Goal: Task Accomplishment & Management: Complete application form

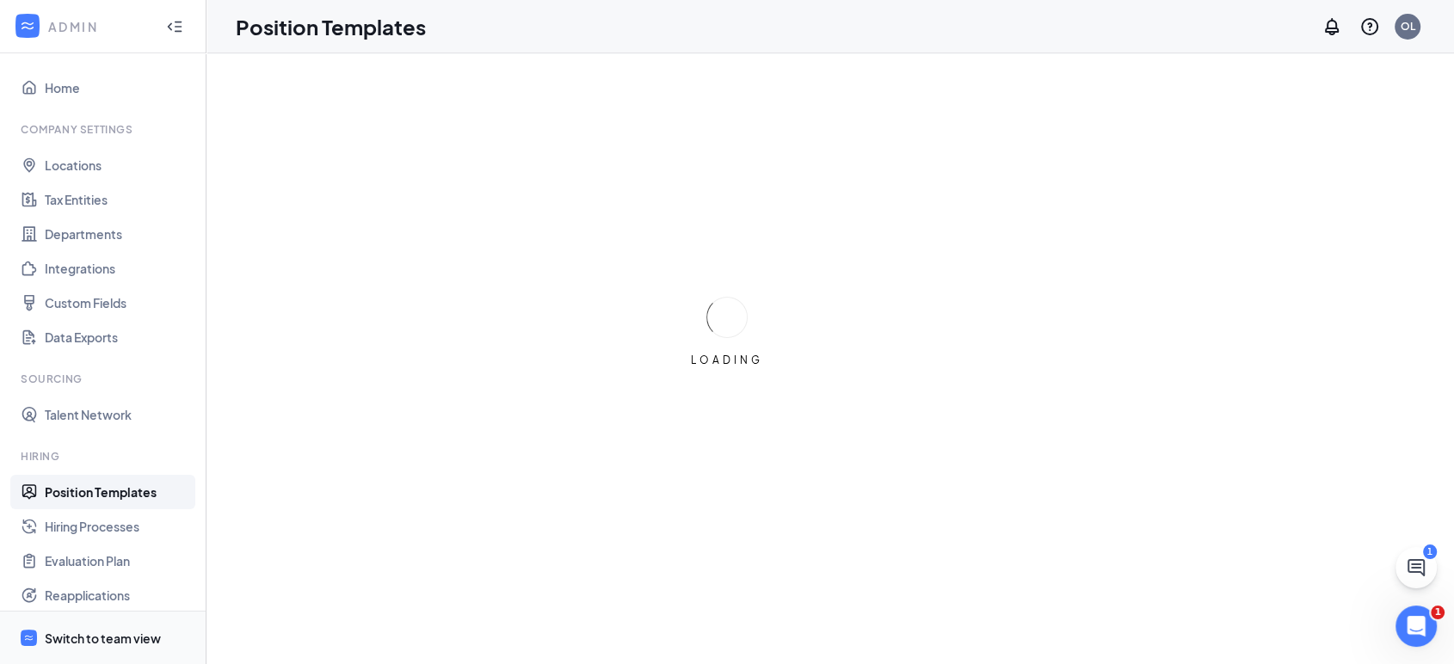
click at [98, 642] on div "Switch to team view" at bounding box center [103, 638] width 116 height 17
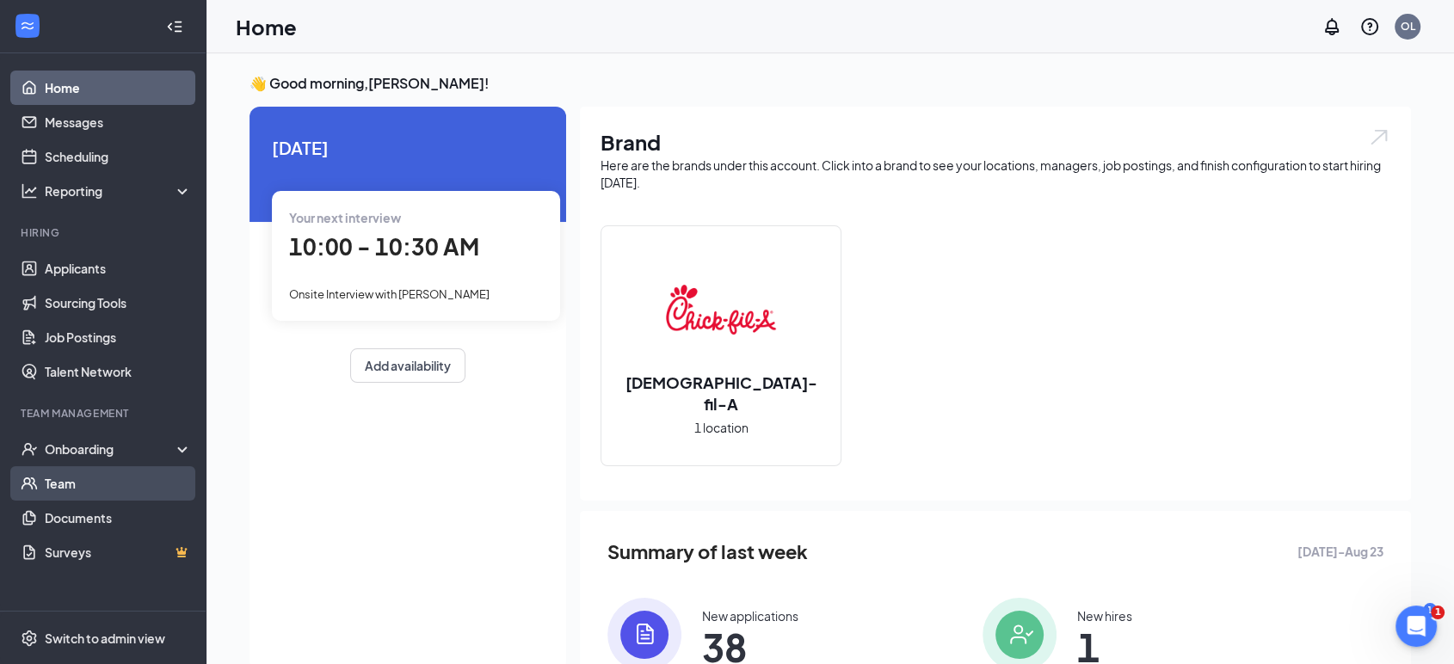
click at [71, 477] on link "Team" at bounding box center [118, 483] width 147 height 34
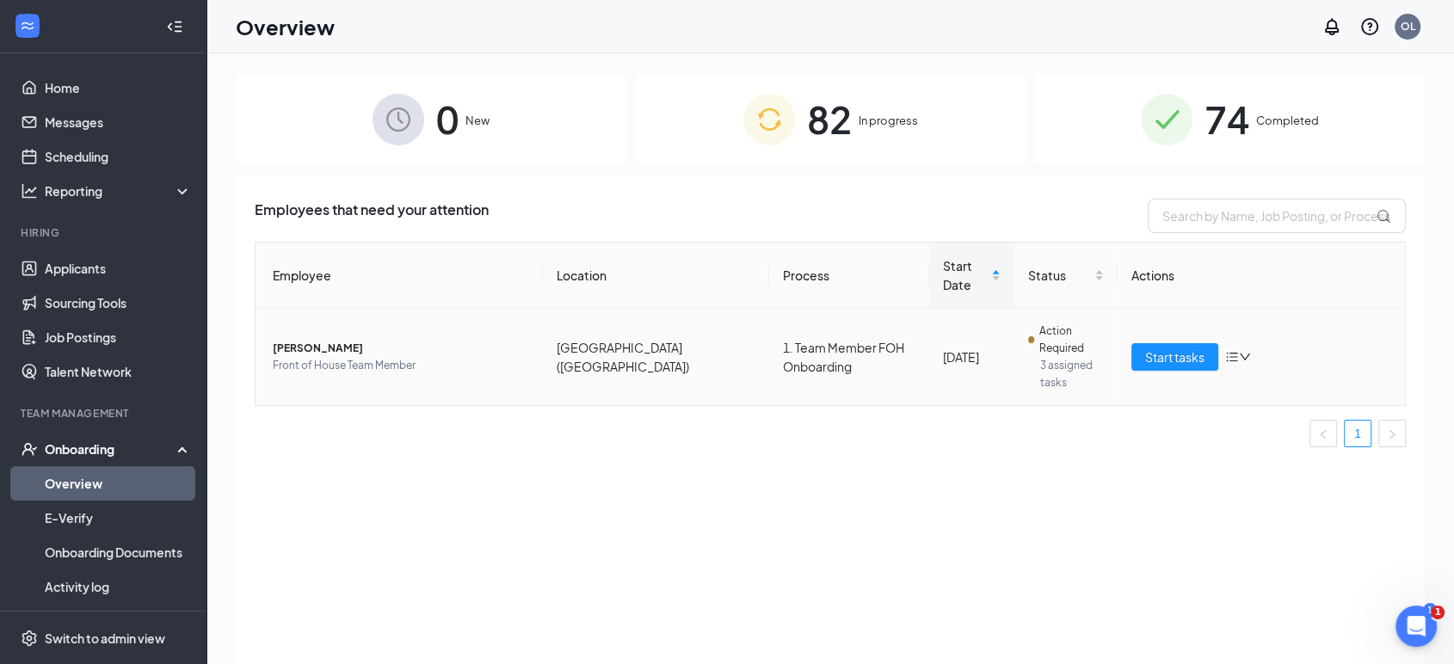
click at [290, 340] on span "[PERSON_NAME]" at bounding box center [401, 348] width 256 height 17
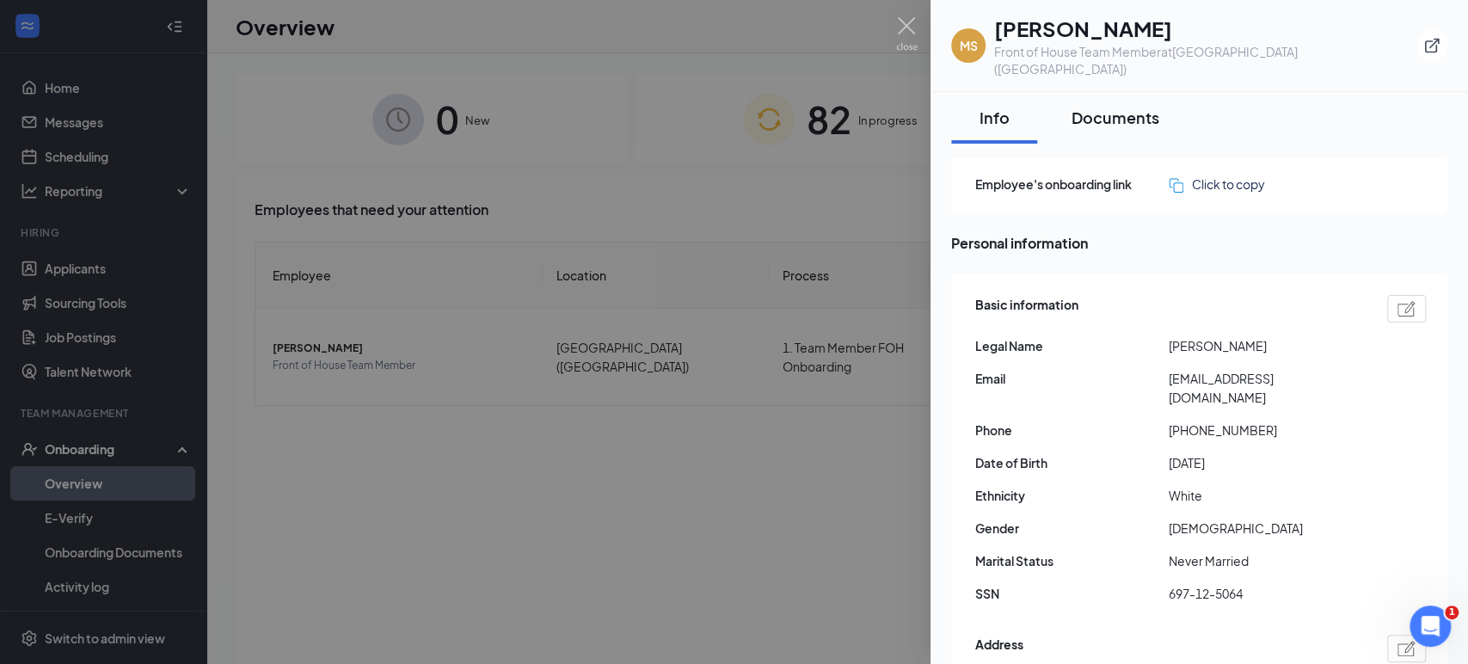
click at [1116, 107] on div "Documents" at bounding box center [1116, 118] width 88 height 22
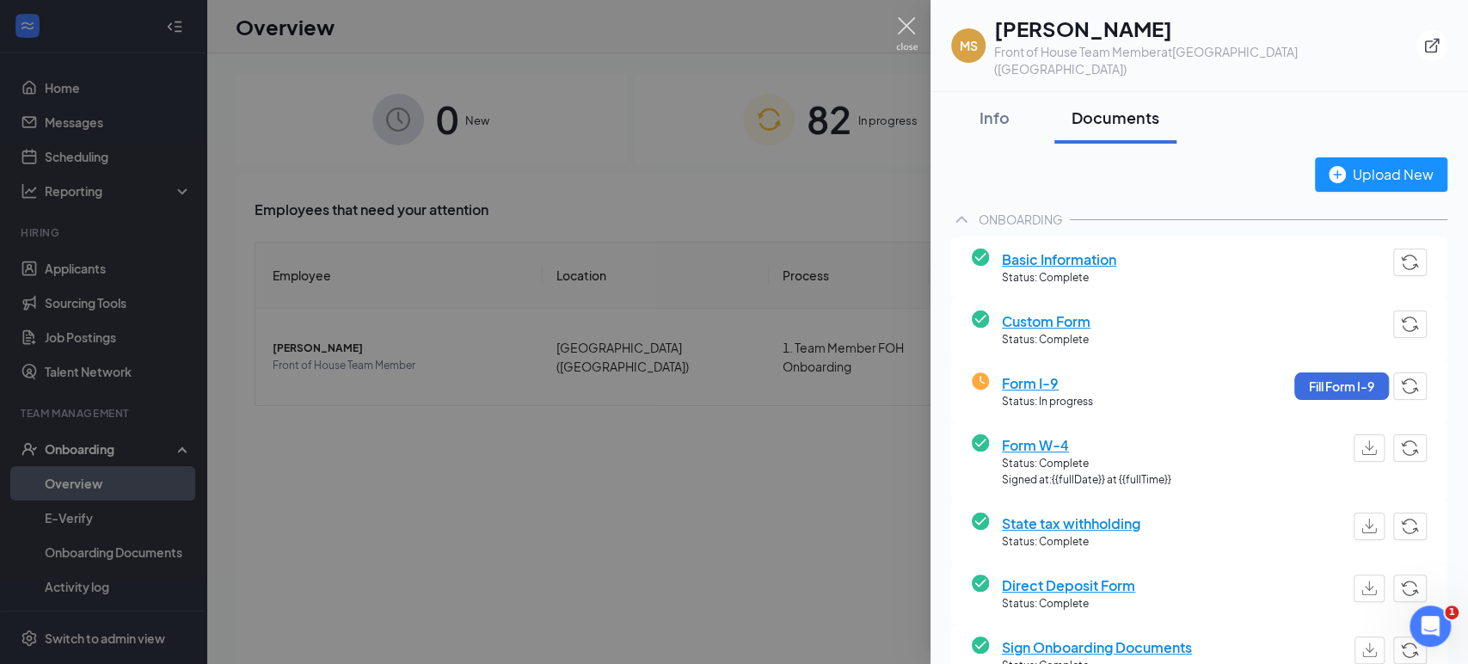
click at [907, 25] on img at bounding box center [907, 34] width 22 height 34
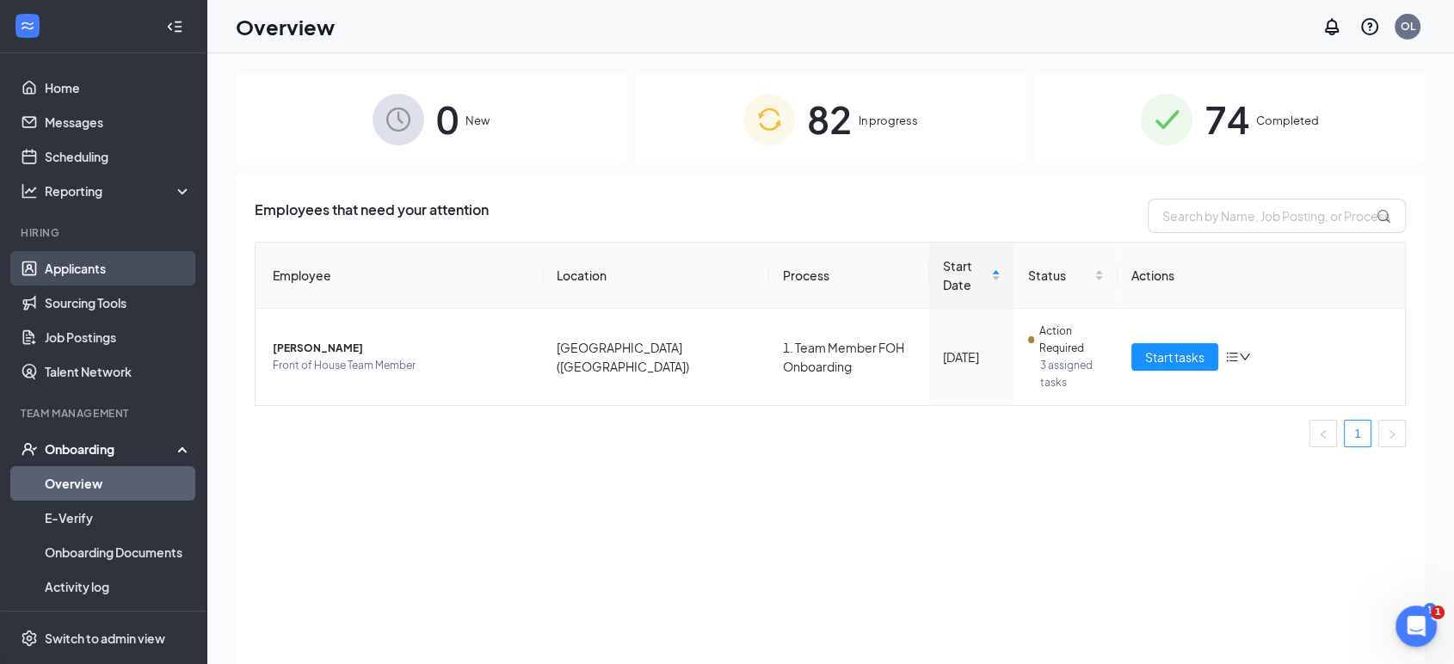
click at [86, 279] on link "Applicants" at bounding box center [118, 268] width 147 height 34
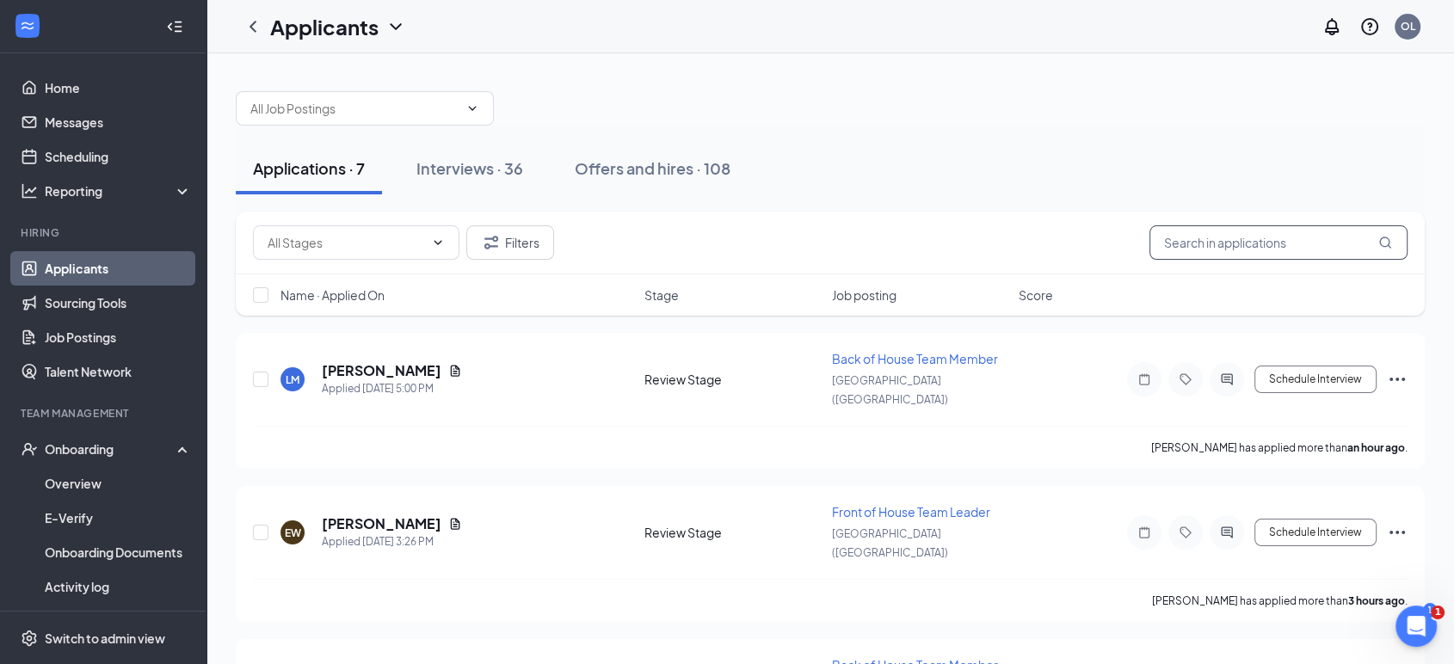
click at [1297, 239] on input "text" at bounding box center [1278, 242] width 258 height 34
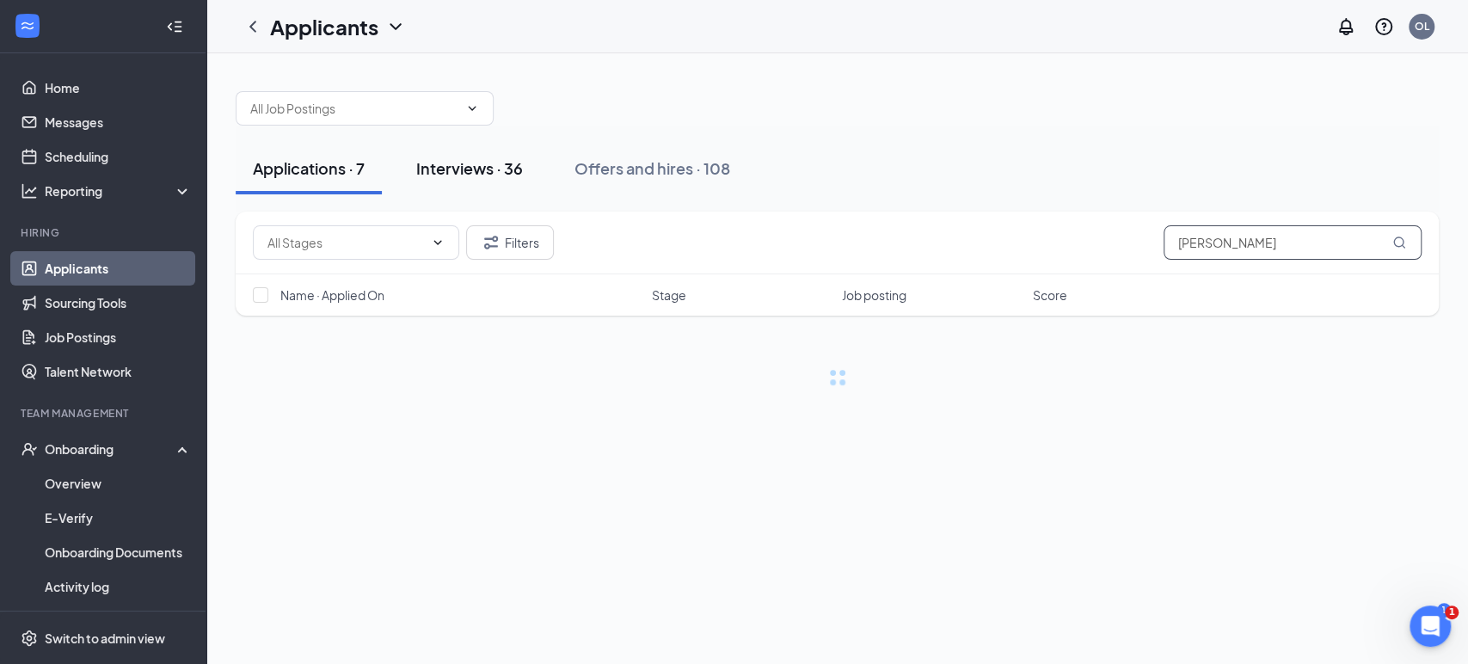
type input "elijah"
click at [461, 178] on button "Interviews · 36" at bounding box center [469, 169] width 141 height 52
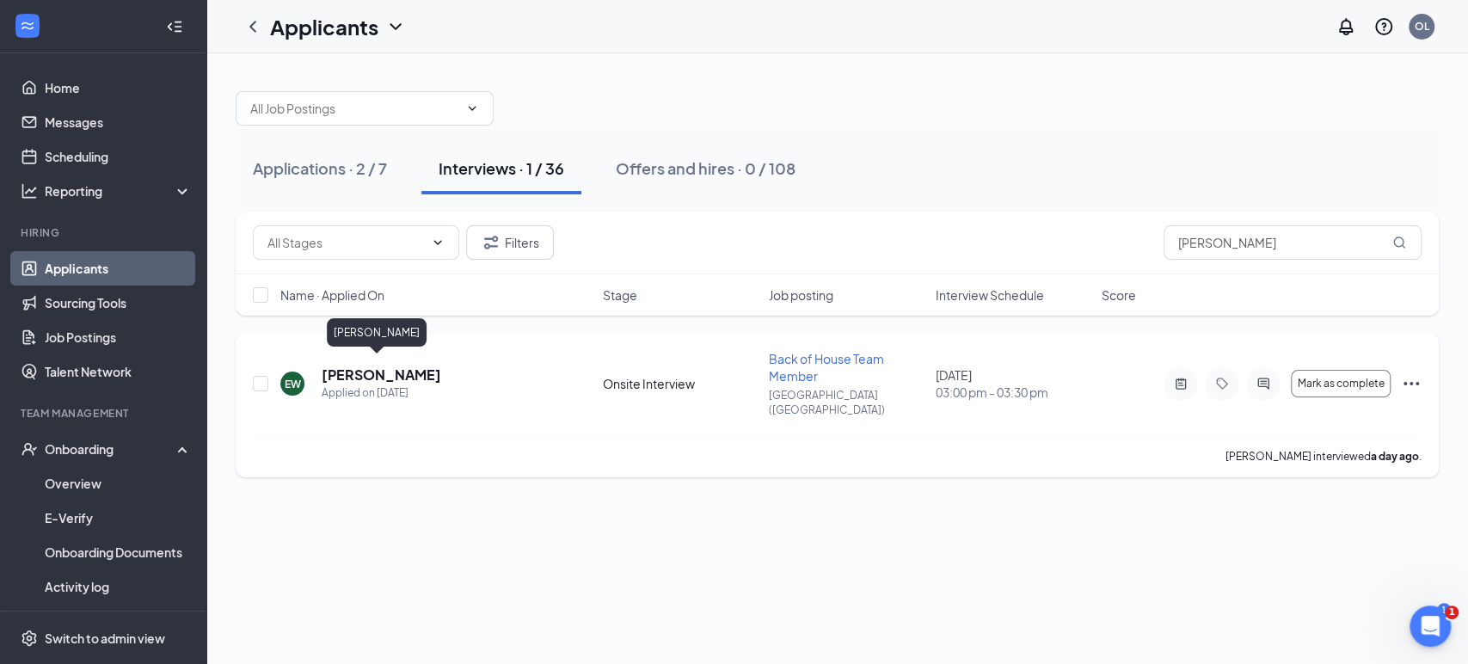
click at [337, 366] on h5 "[PERSON_NAME]" at bounding box center [382, 375] width 120 height 19
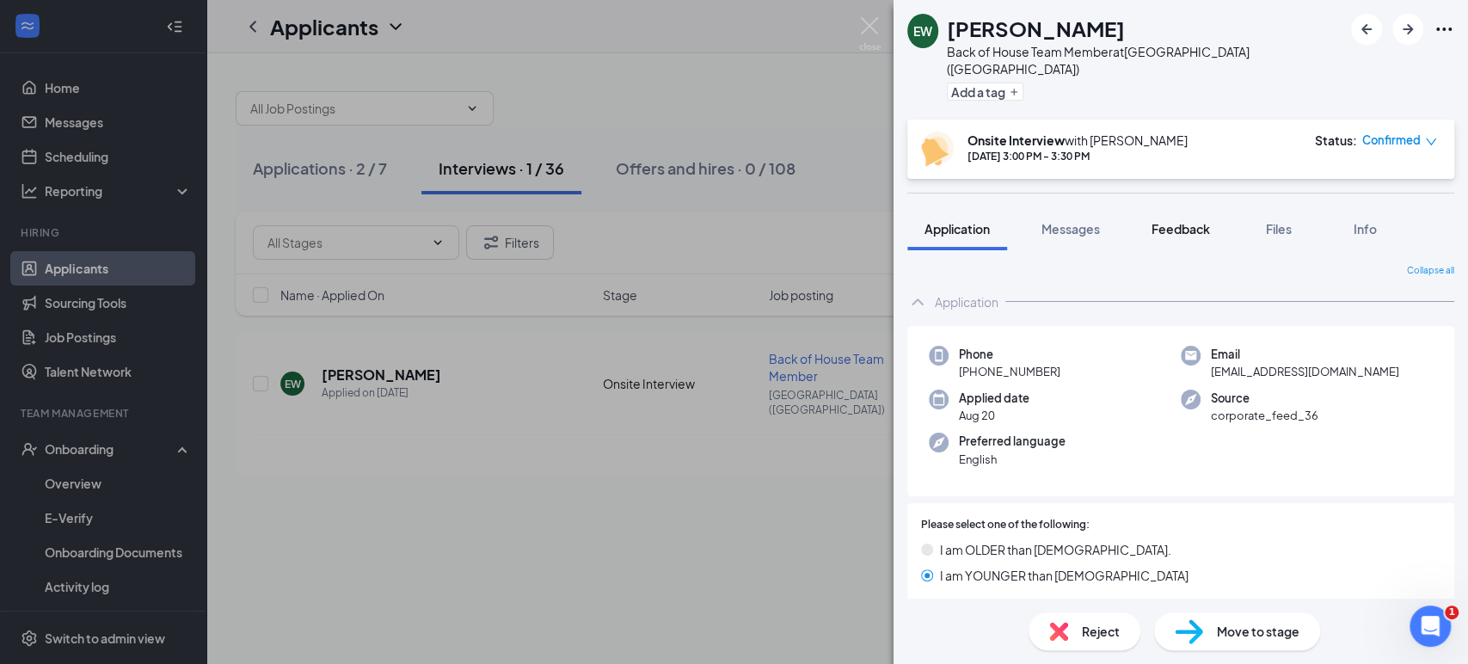
click at [1175, 207] on button "Feedback" at bounding box center [1181, 228] width 93 height 43
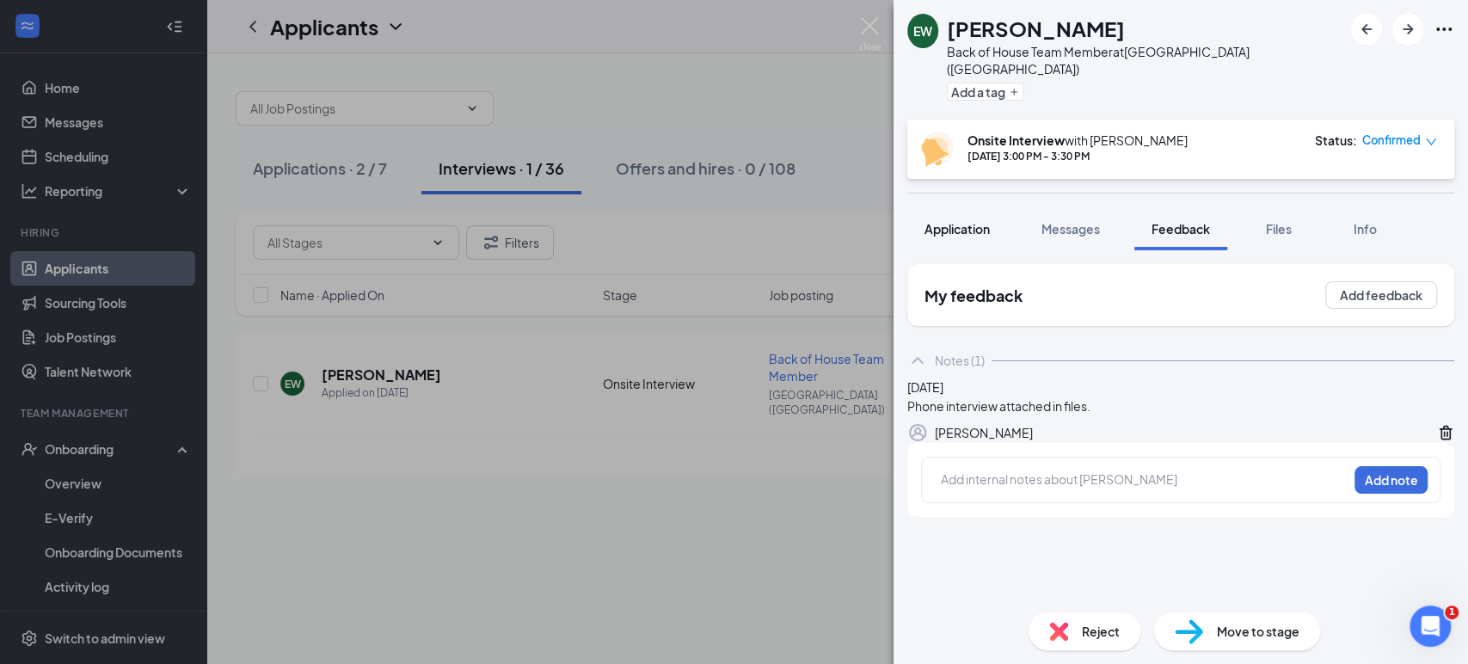
click at [962, 226] on button "Application" at bounding box center [957, 228] width 100 height 43
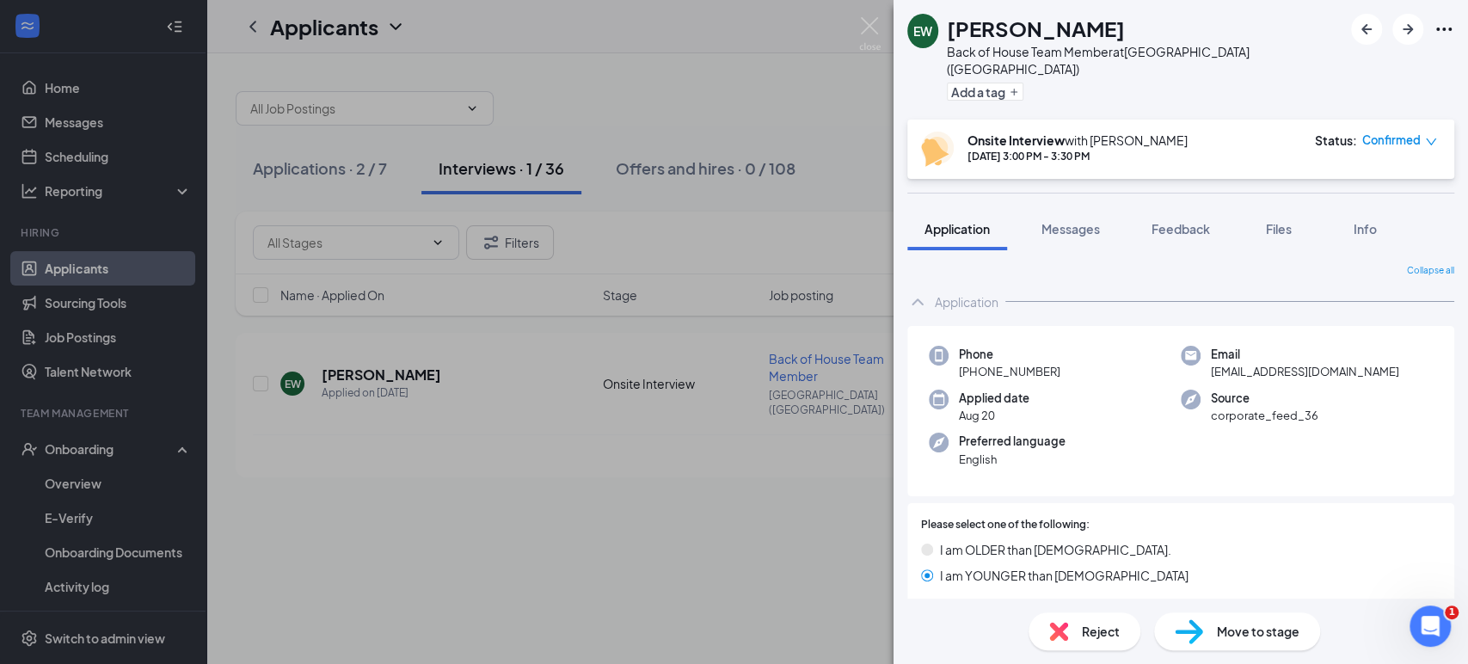
click at [1237, 624] on span "Move to stage" at bounding box center [1258, 631] width 83 height 19
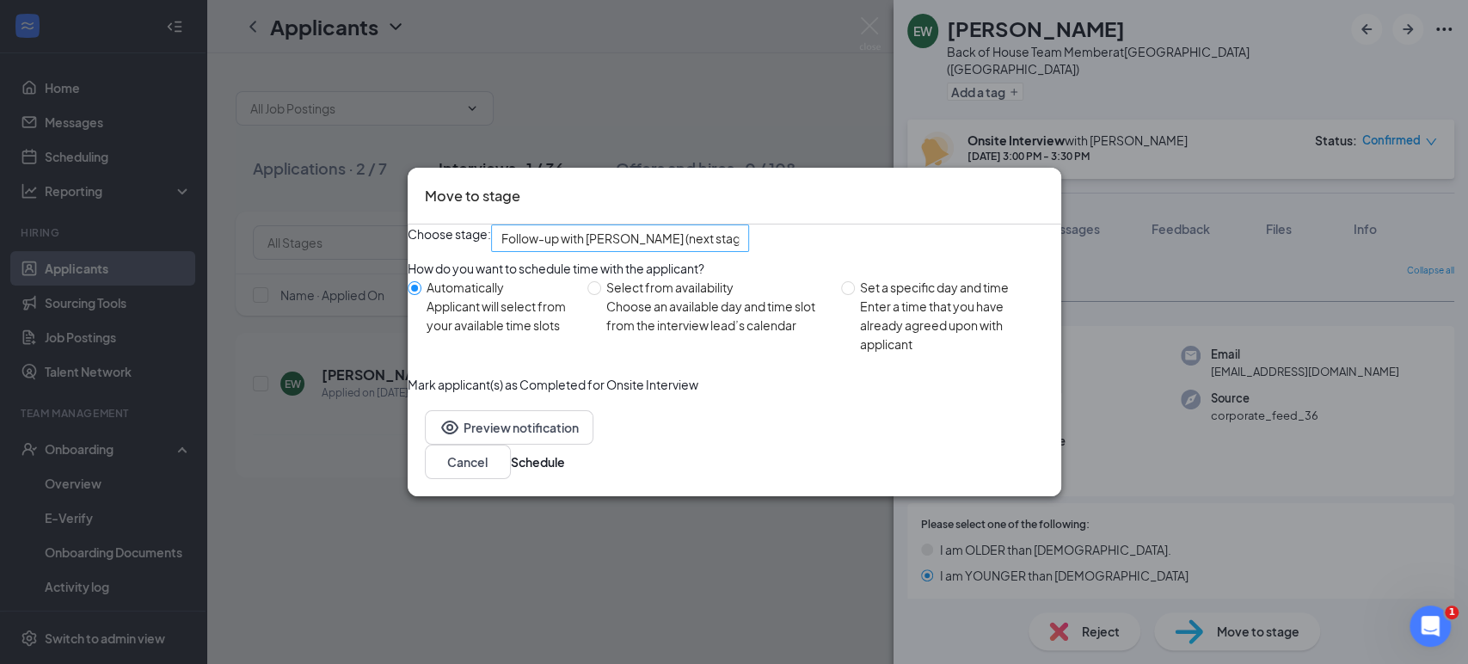
click at [709, 233] on span "Follow-up with [PERSON_NAME] (next stage)" at bounding box center [626, 238] width 250 height 26
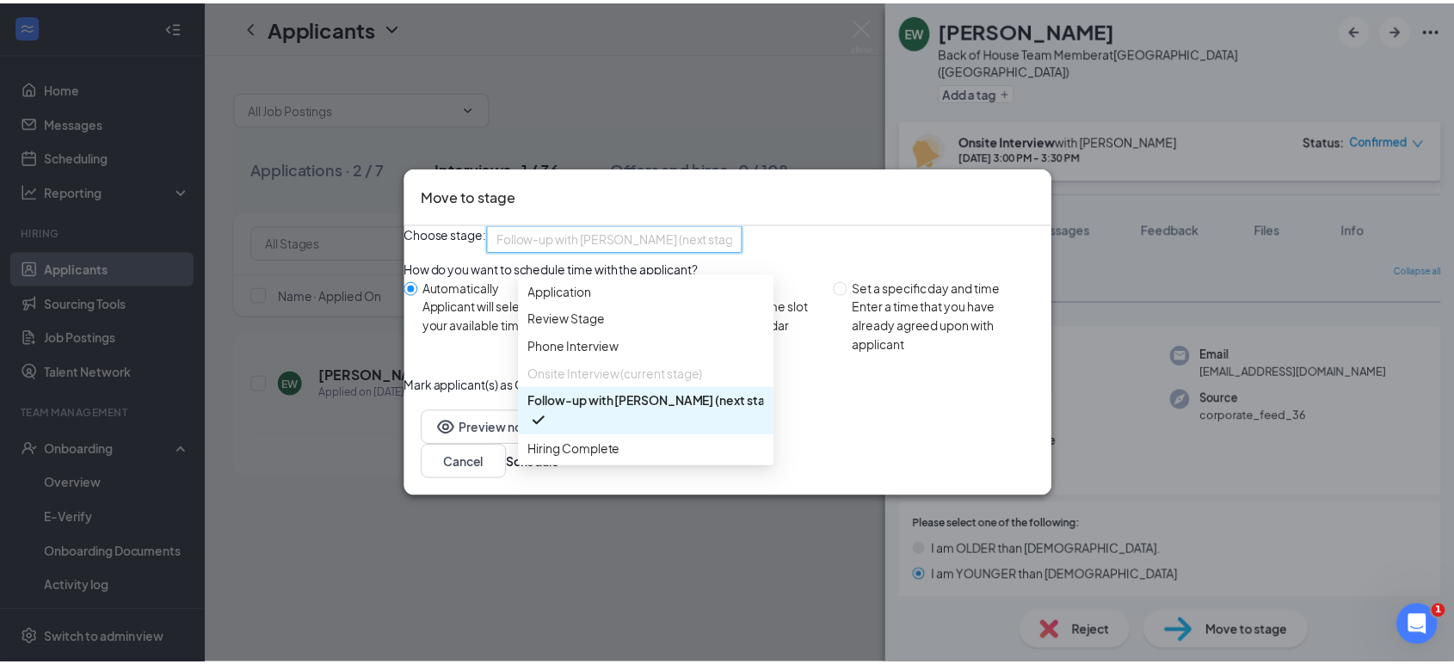
scroll to position [19, 0]
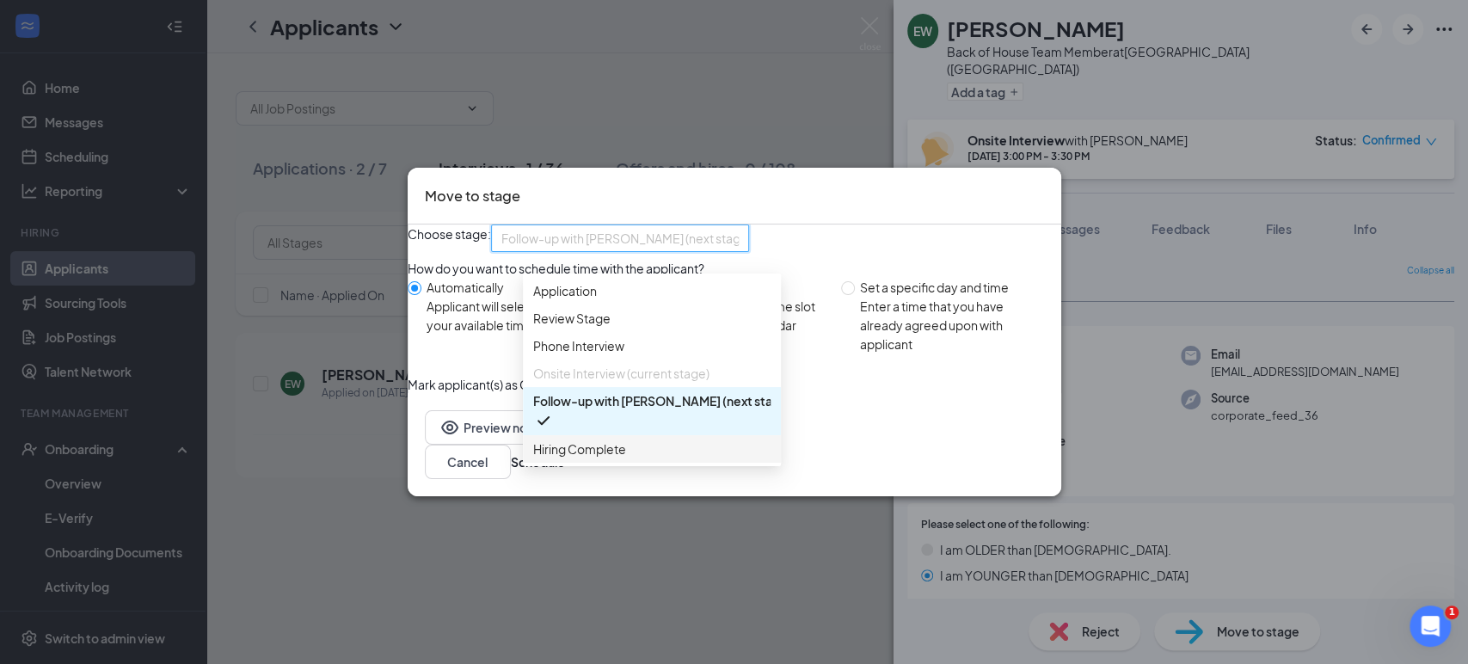
click at [600, 440] on div "Hiring Complete" at bounding box center [652, 449] width 258 height 28
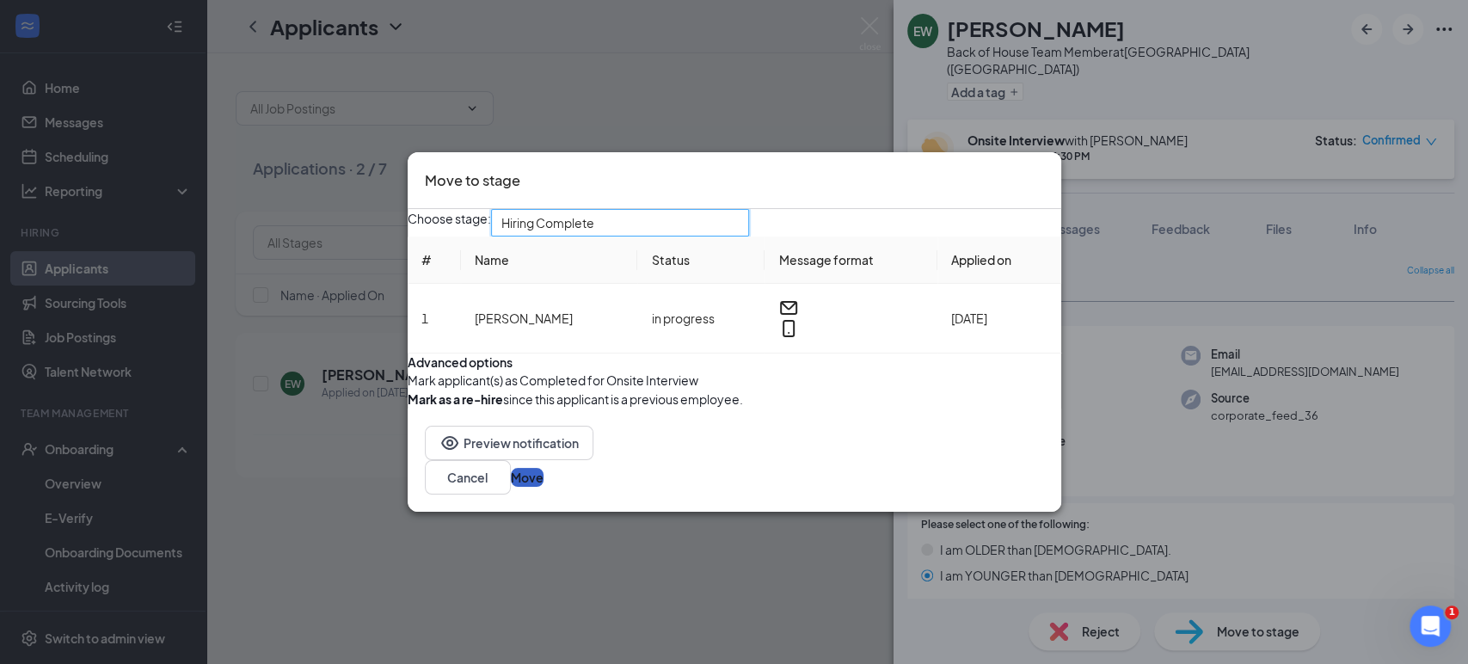
click at [544, 487] on button "Move" at bounding box center [527, 477] width 33 height 19
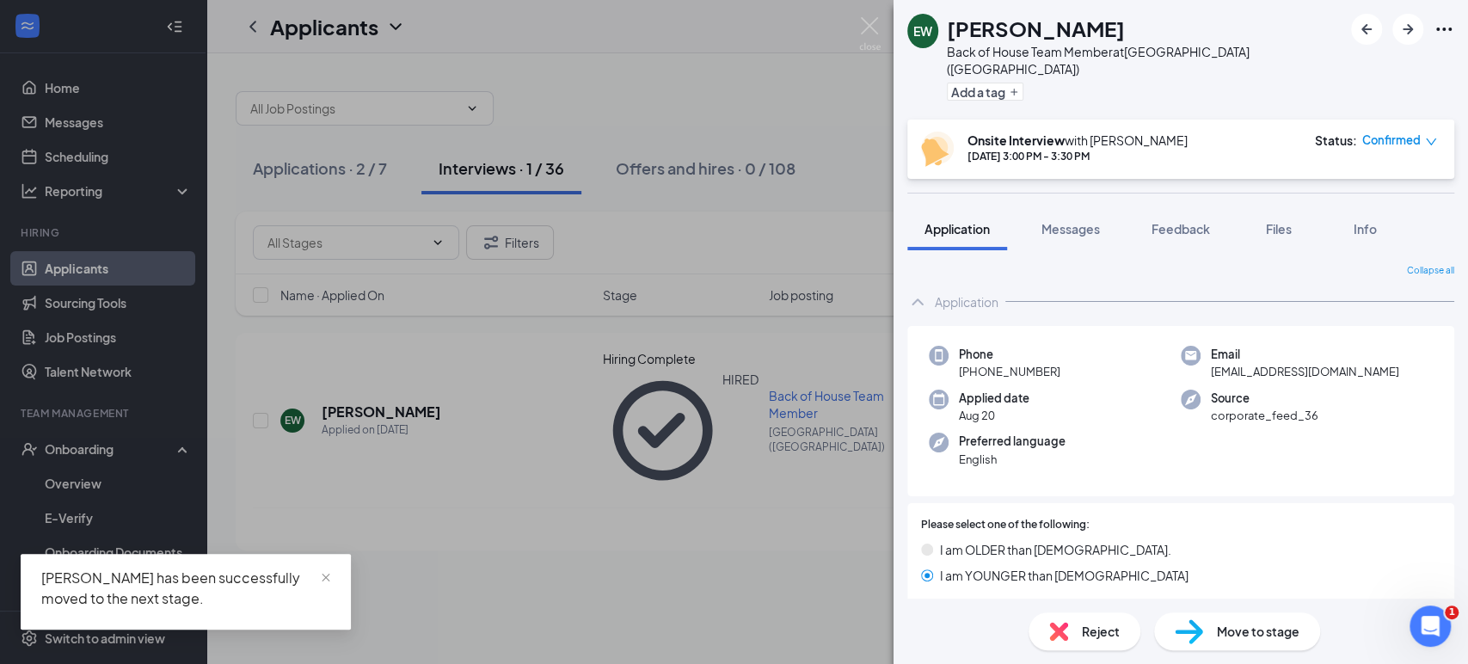
click at [105, 453] on div "EW Elijah Wright Back of House Team Member at Main Street (VA) Add a tag Onsite…" at bounding box center [734, 332] width 1468 height 664
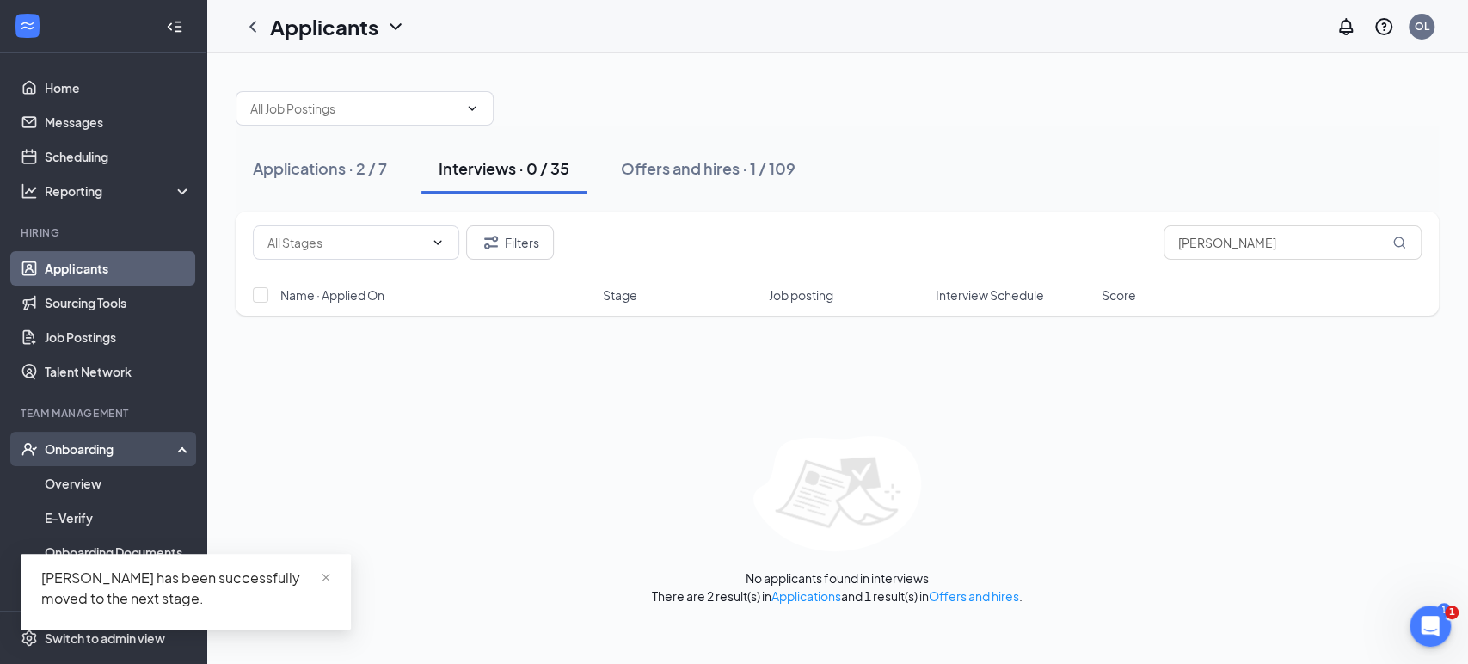
click at [126, 452] on div "Onboarding" at bounding box center [111, 448] width 132 height 17
click at [103, 484] on link "Overview" at bounding box center [118, 483] width 147 height 34
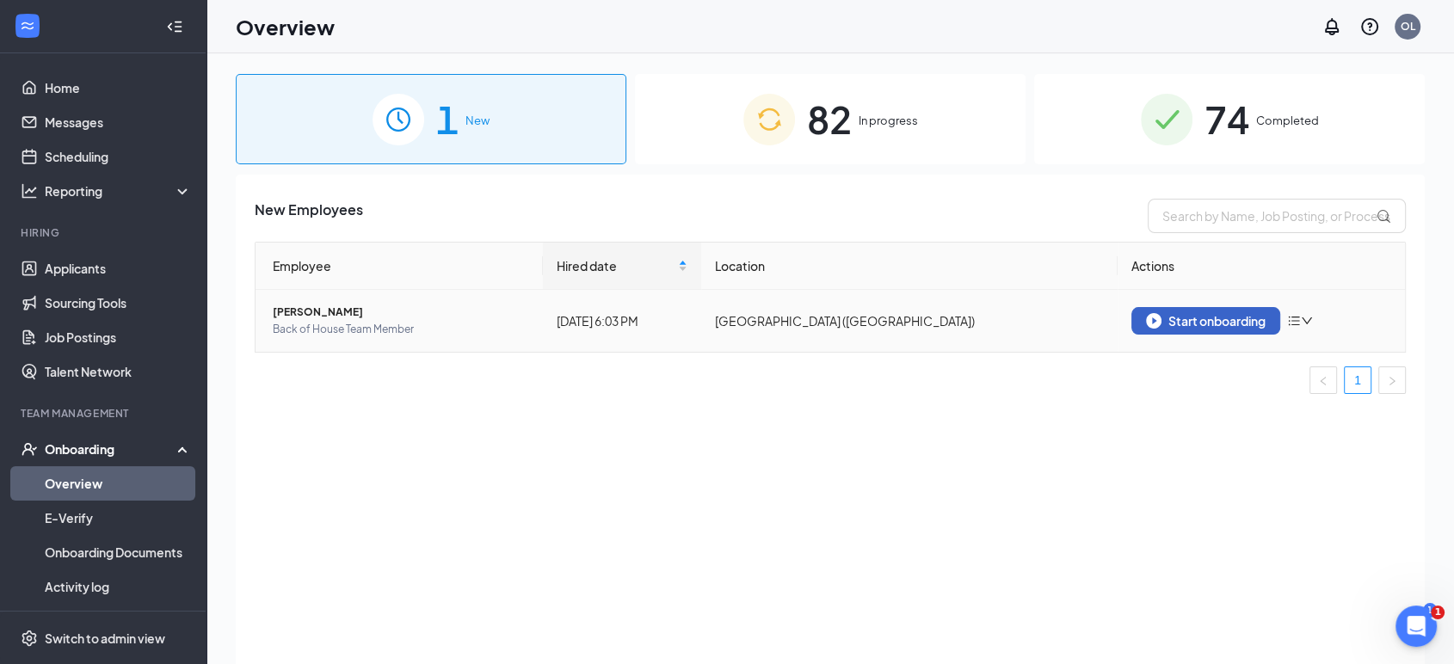
click at [1232, 322] on div "Start onboarding" at bounding box center [1206, 320] width 120 height 15
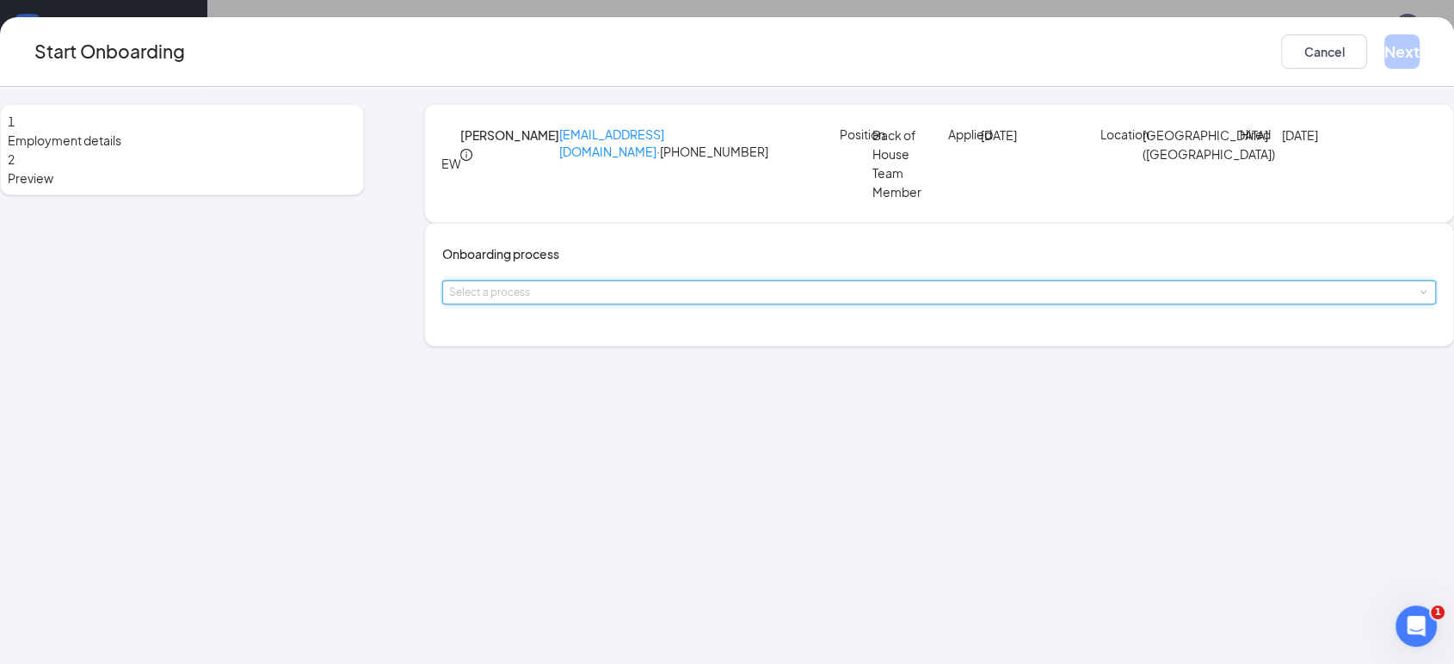
click at [661, 304] on div "Select a process" at bounding box center [939, 292] width 980 height 22
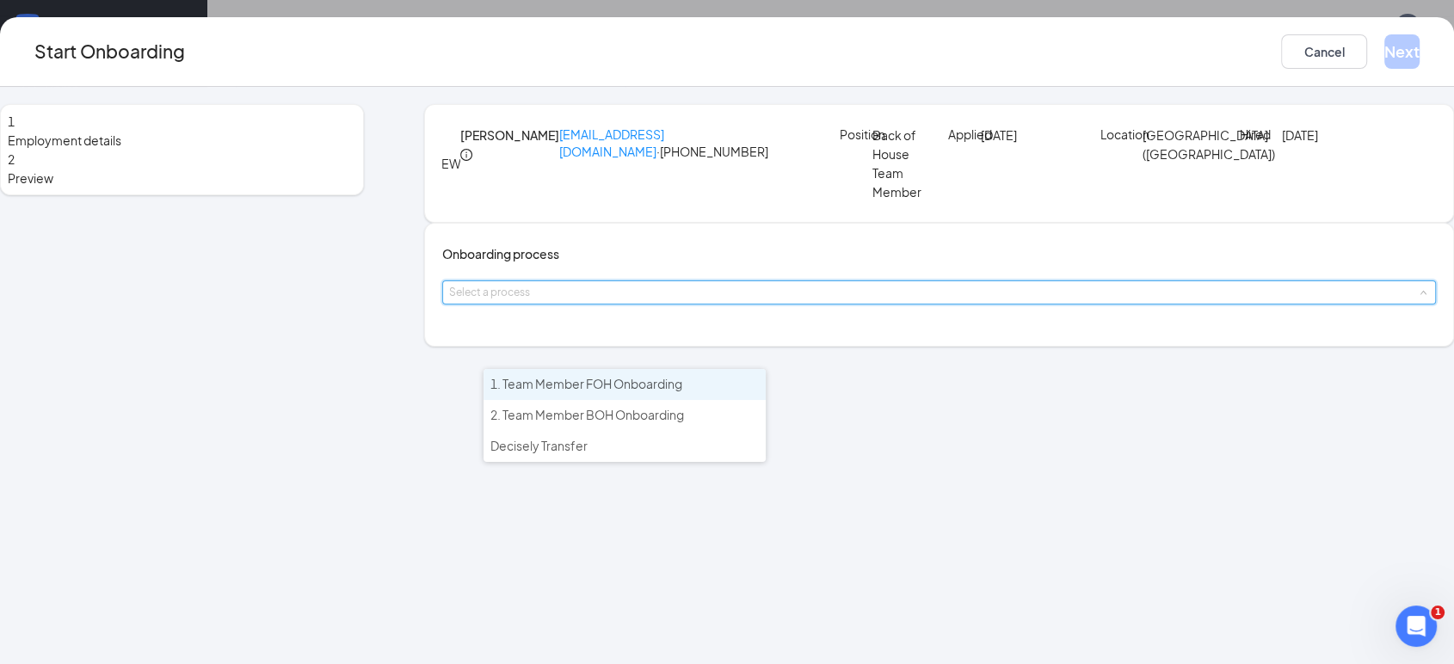
click at [602, 390] on span "1. Team Member FOH Onboarding" at bounding box center [586, 383] width 192 height 15
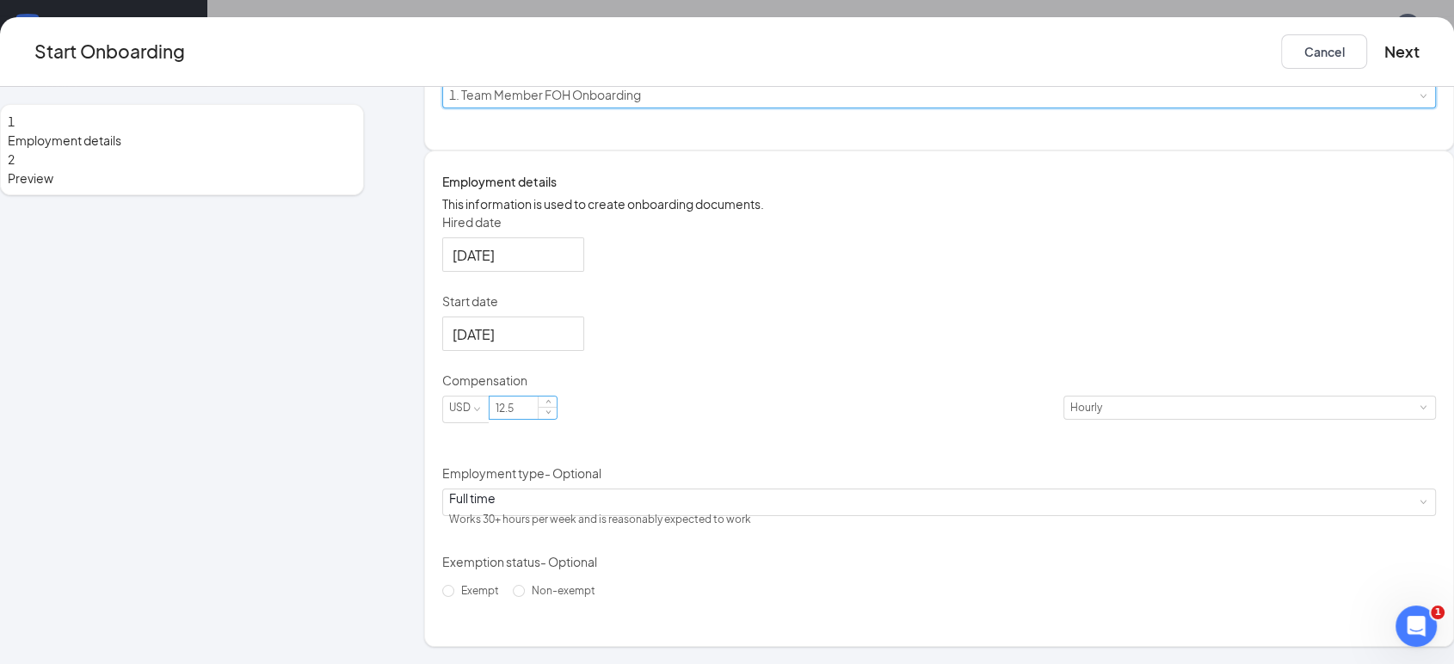
scroll to position [261, 0]
click at [570, 340] on input "Start date" at bounding box center [511, 334] width 118 height 22
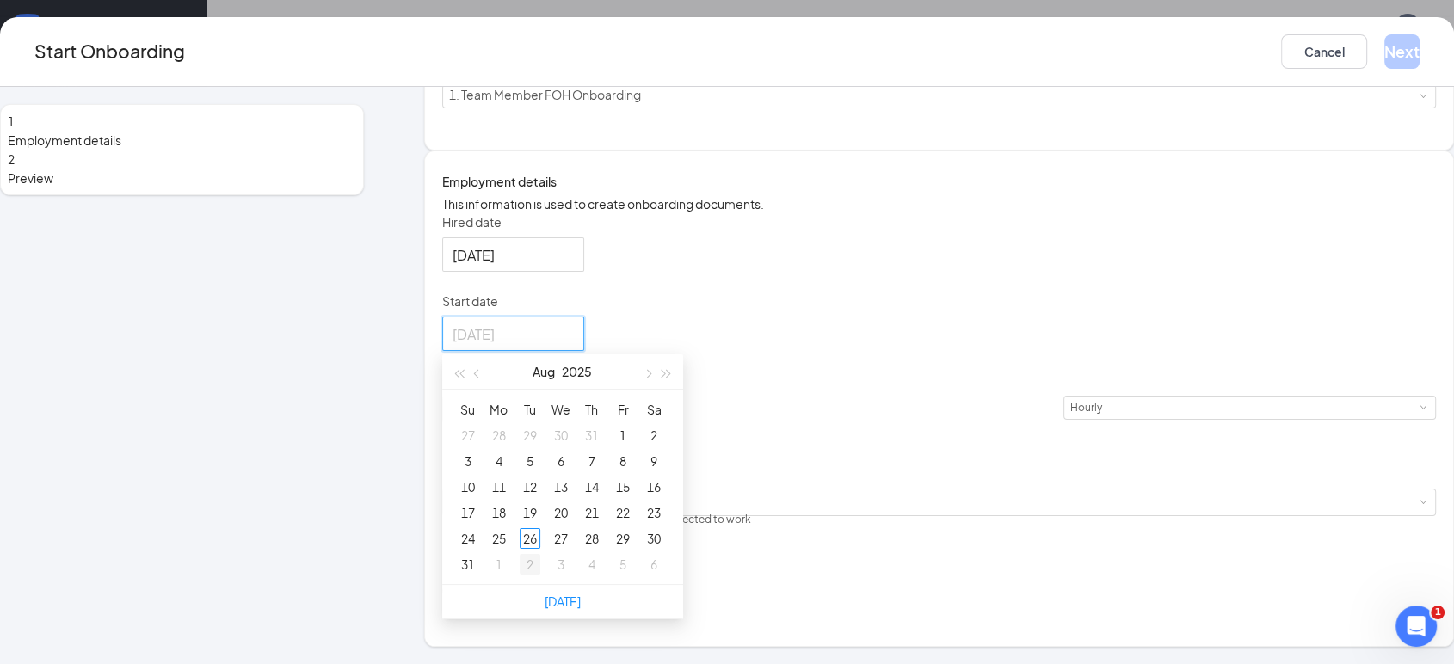
type input "Sep 2, 2025"
click at [578, 606] on div "Today" at bounding box center [562, 601] width 241 height 34
click at [581, 609] on link "Today" at bounding box center [562, 600] width 36 height 15
type input "[DATE]"
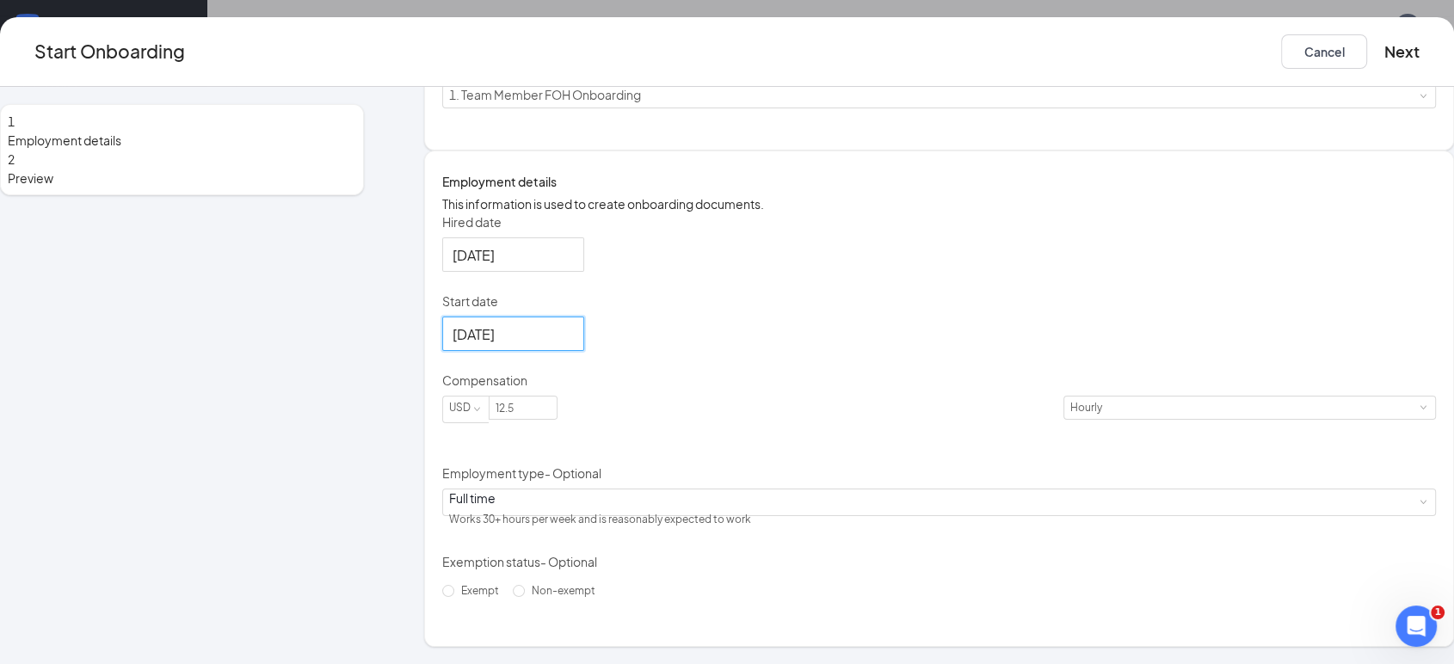
scroll to position [77, 0]
click at [526, 597] on span "Non-exempt" at bounding box center [563, 590] width 77 height 13
click at [525, 597] on input "Non-exempt" at bounding box center [519, 591] width 12 height 12
radio input "true"
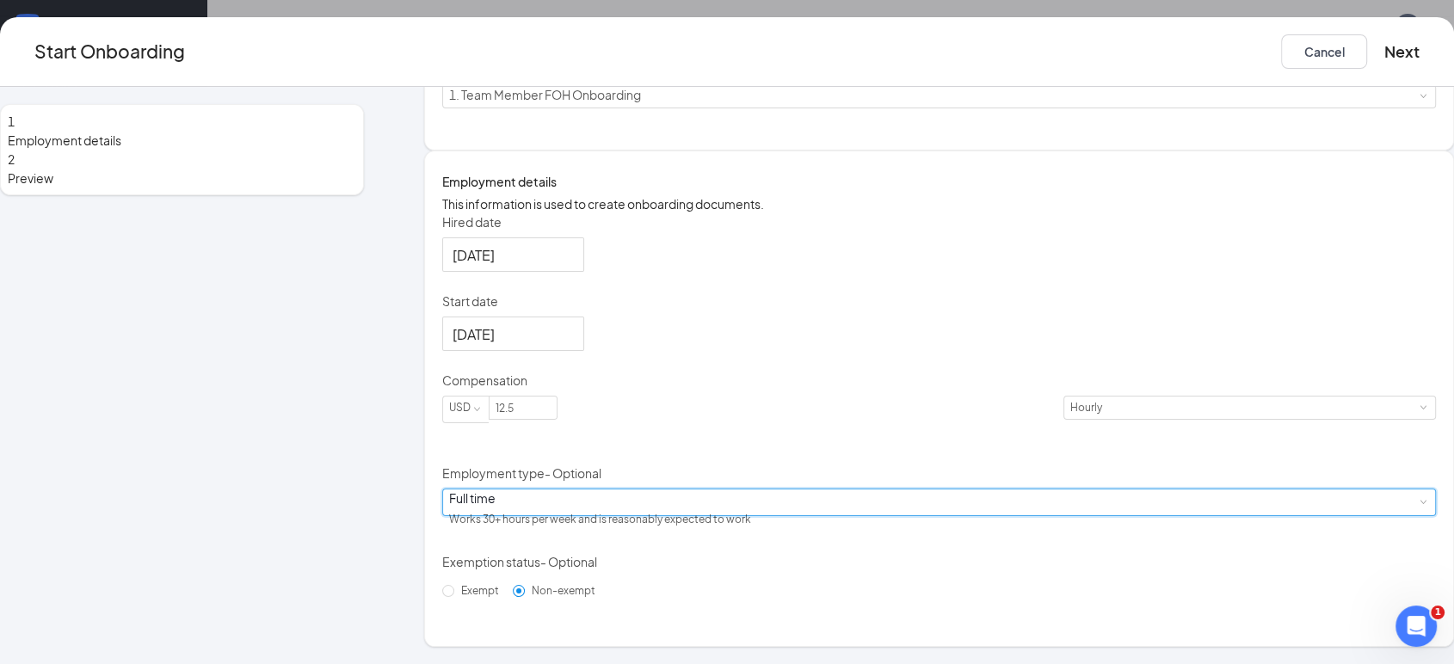
click at [628, 512] on div "Full time Works 30+ hours per week and is reasonably expected to work" at bounding box center [939, 502] width 980 height 26
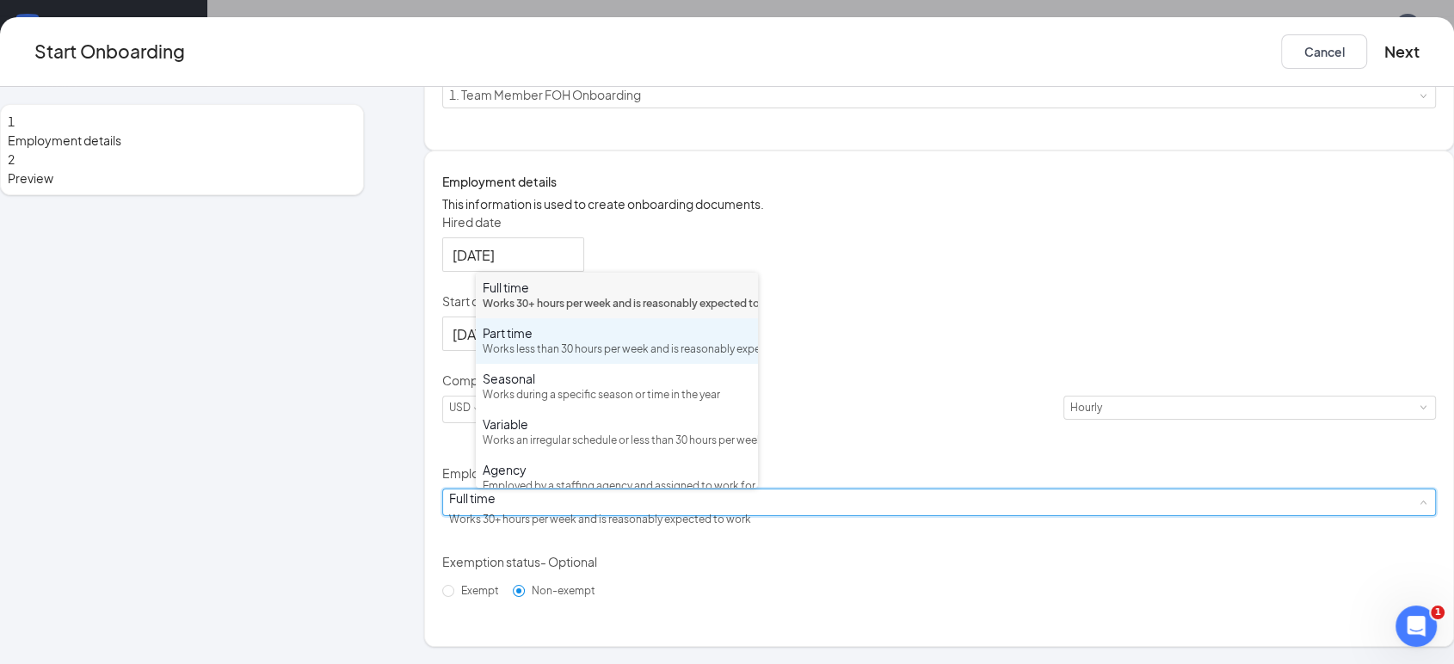
click at [547, 341] on div "Part time" at bounding box center [617, 332] width 268 height 17
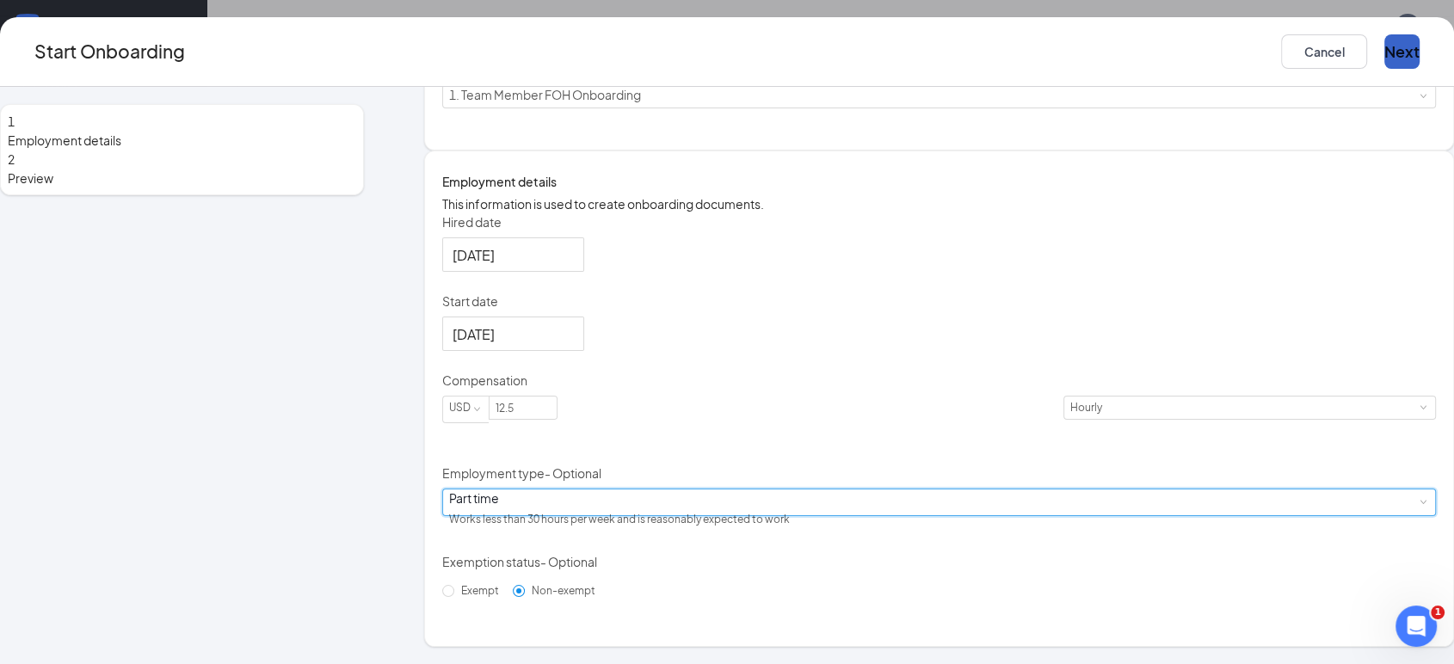
click at [1384, 40] on button "Next" at bounding box center [1401, 51] width 35 height 34
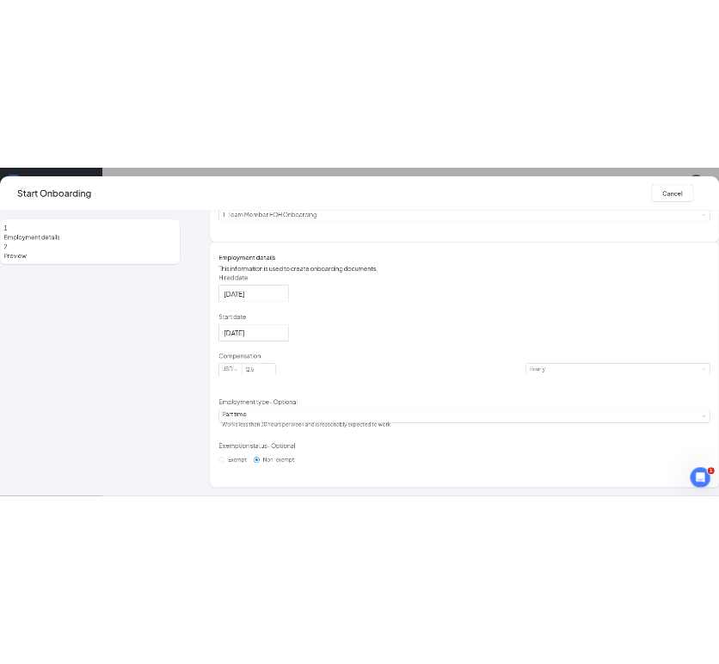
scroll to position [0, 0]
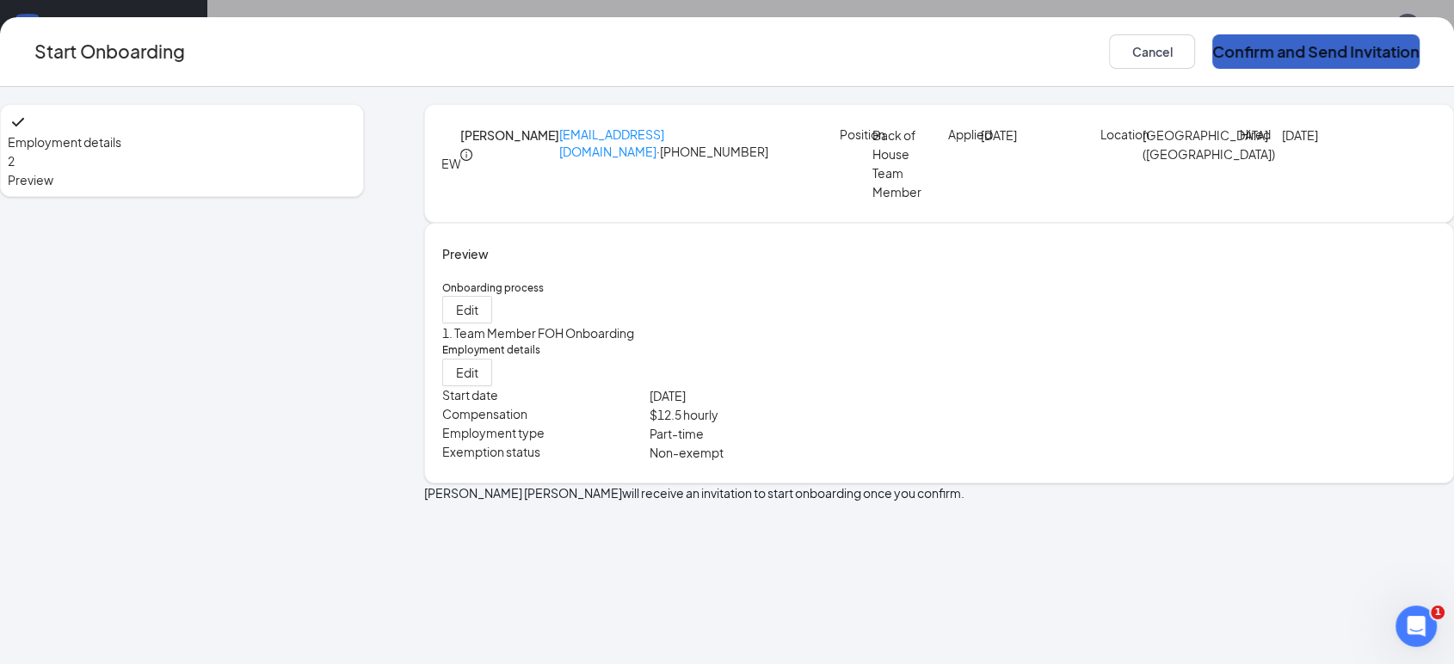
click at [1242, 45] on button "Confirm and Send Invitation" at bounding box center [1315, 51] width 207 height 34
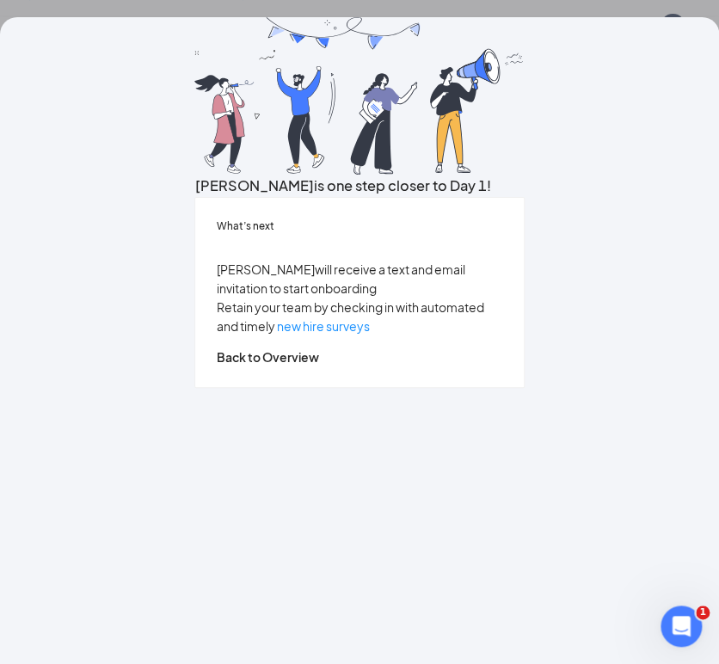
scroll to position [28, 0]
click at [318, 366] on button "Back to Overview" at bounding box center [267, 356] width 102 height 19
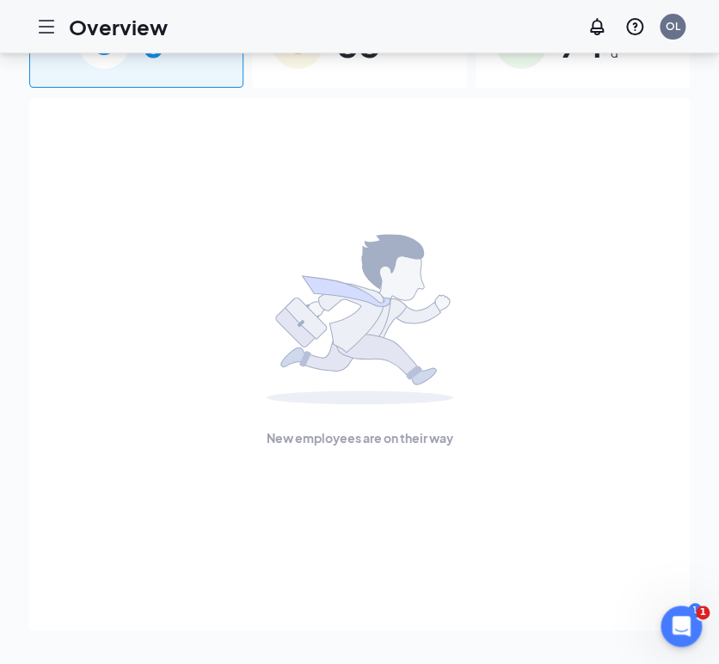
scroll to position [0, 0]
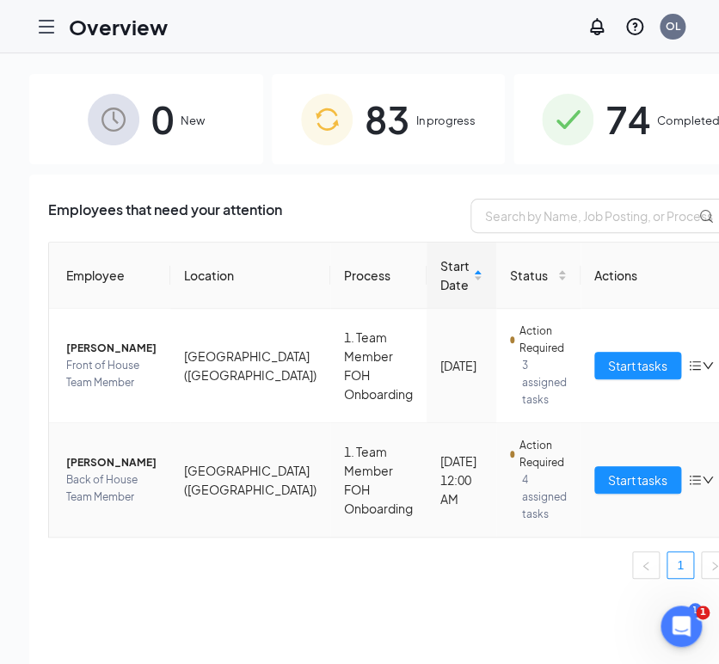
click at [114, 459] on span "[PERSON_NAME]" at bounding box center [111, 462] width 90 height 17
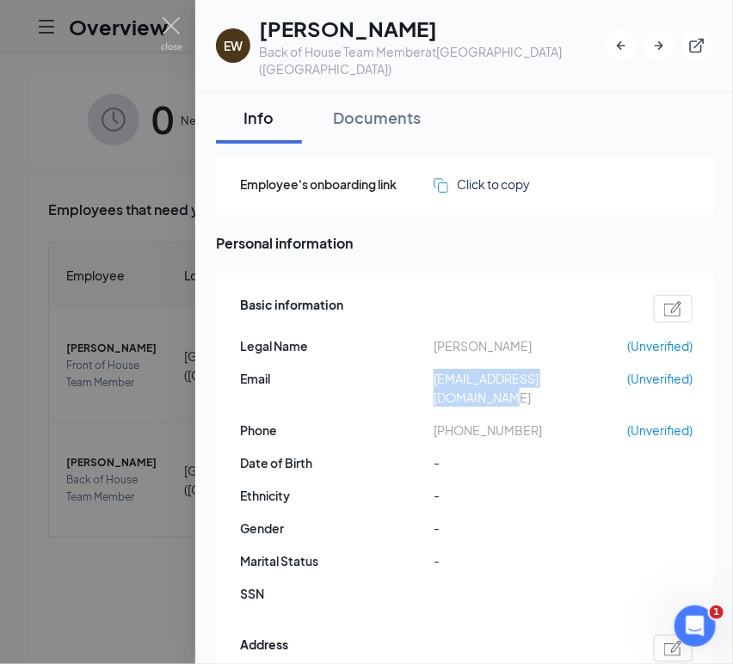
drag, startPoint x: 420, startPoint y: 368, endPoint x: 600, endPoint y: 353, distance: 180.4
click at [600, 369] on div "Email [EMAIL_ADDRESS][DOMAIN_NAME] (Unverified)" at bounding box center [466, 388] width 452 height 38
copy div "[EMAIL_ADDRESS][DOMAIN_NAME]"
click at [441, 369] on span "[EMAIL_ADDRESS][DOMAIN_NAME]" at bounding box center [531, 388] width 194 height 38
drag, startPoint x: 439, startPoint y: 360, endPoint x: 600, endPoint y: 366, distance: 161.0
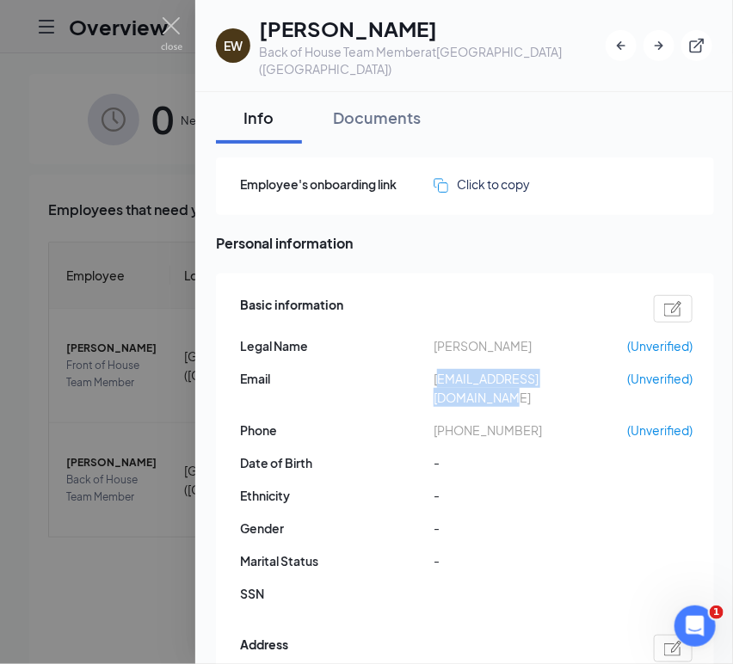
click at [600, 369] on span "[EMAIL_ADDRESS][DOMAIN_NAME]" at bounding box center [531, 388] width 194 height 38
copy span "[EMAIL_ADDRESS][DOMAIN_NAME]"
drag, startPoint x: 448, startPoint y: 387, endPoint x: 526, endPoint y: 390, distance: 77.5
click at [526, 421] on span "[PHONE_NUMBER]" at bounding box center [531, 430] width 194 height 19
copy span "7573003415"
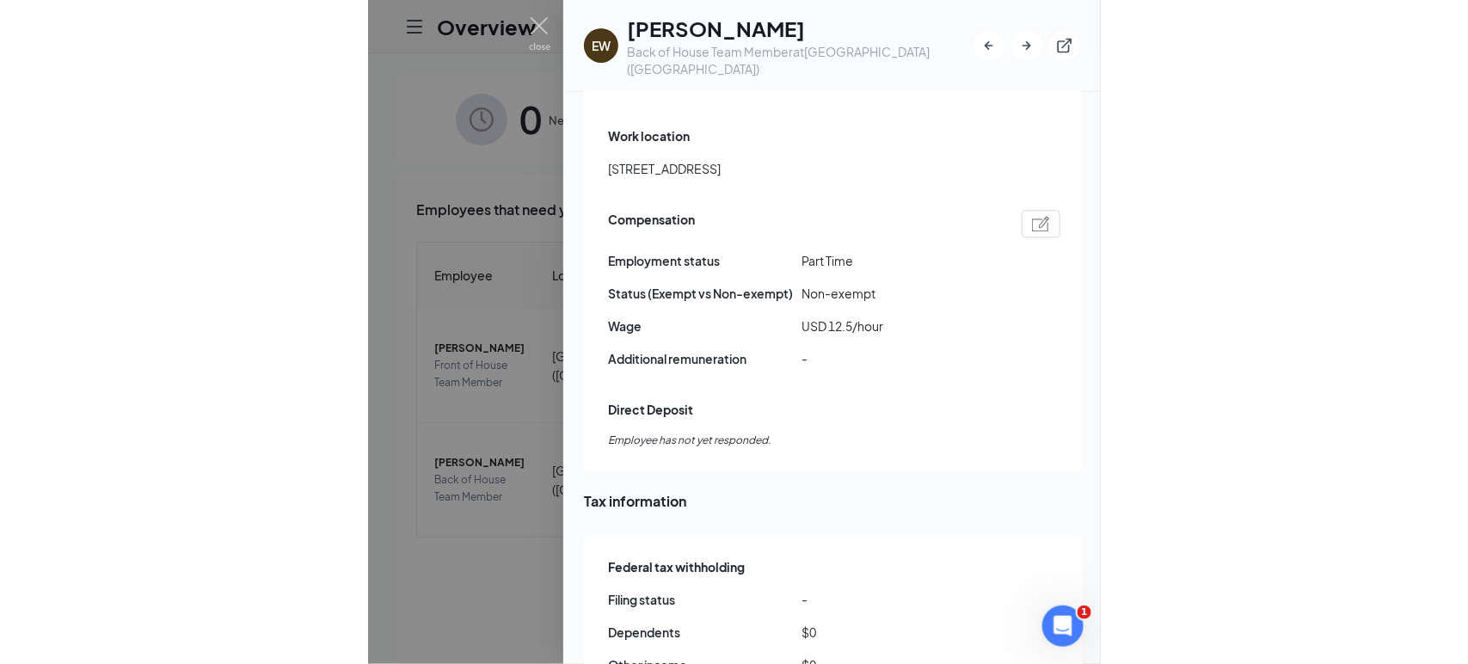
scroll to position [1101, 0]
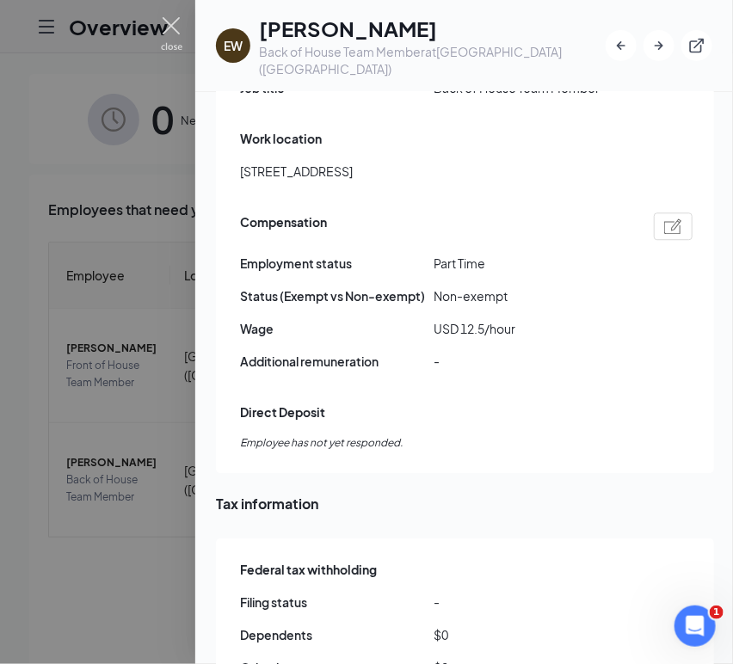
click at [178, 34] on img at bounding box center [172, 34] width 22 height 34
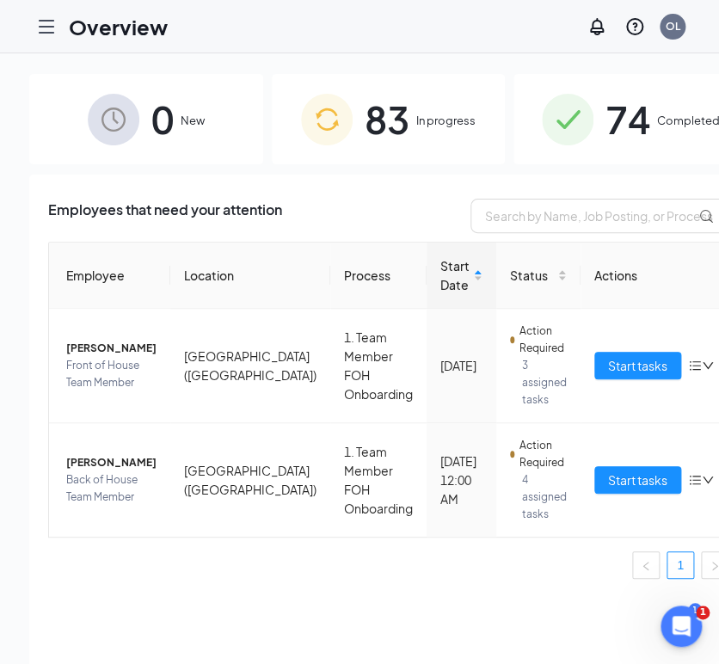
click at [37, 24] on icon "Hamburger" at bounding box center [46, 26] width 21 height 21
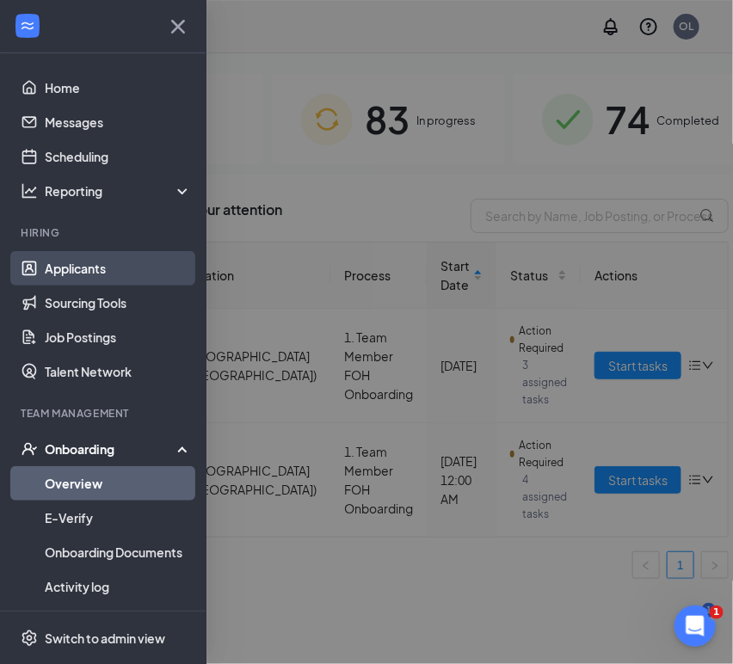
click at [80, 274] on link "Applicants" at bounding box center [118, 268] width 147 height 34
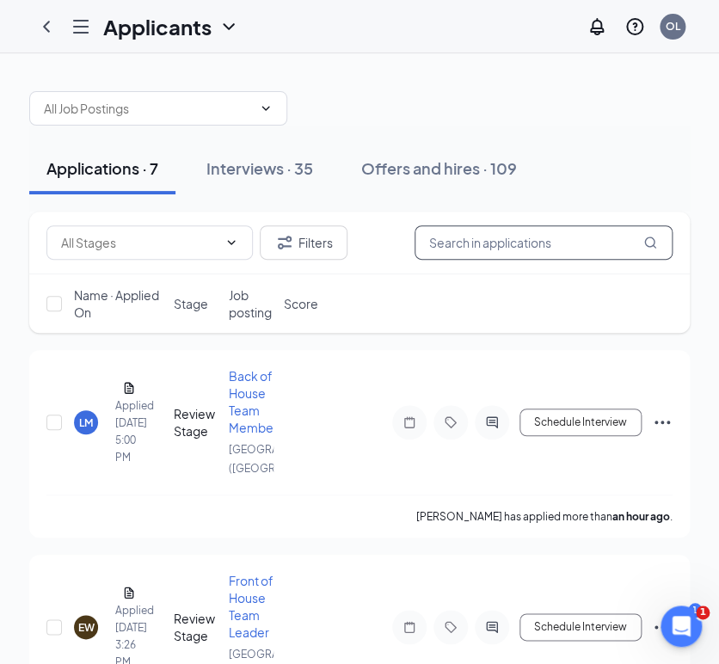
click at [504, 253] on input "text" at bounding box center [544, 242] width 258 height 34
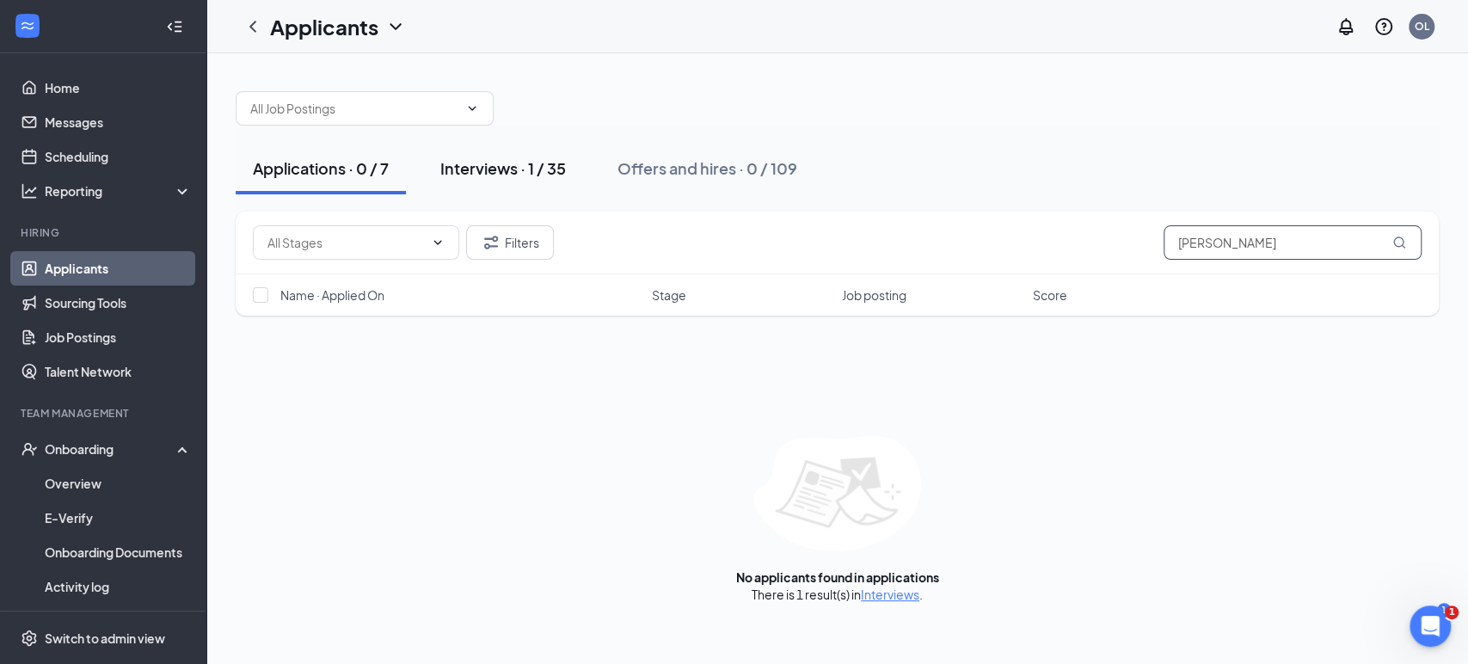
type input "[PERSON_NAME]"
click at [530, 171] on div "Interviews · 1 / 35" at bounding box center [503, 168] width 126 height 22
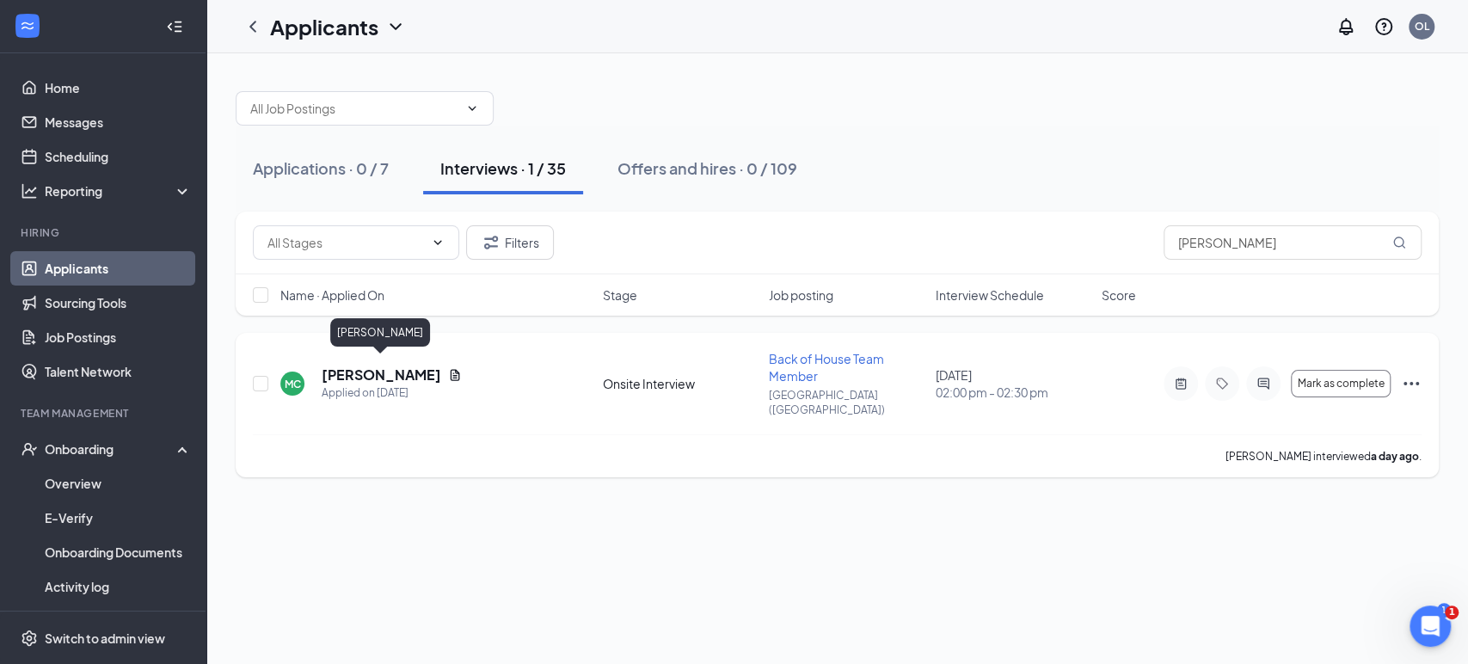
click at [413, 368] on h5 "[PERSON_NAME]" at bounding box center [382, 375] width 120 height 19
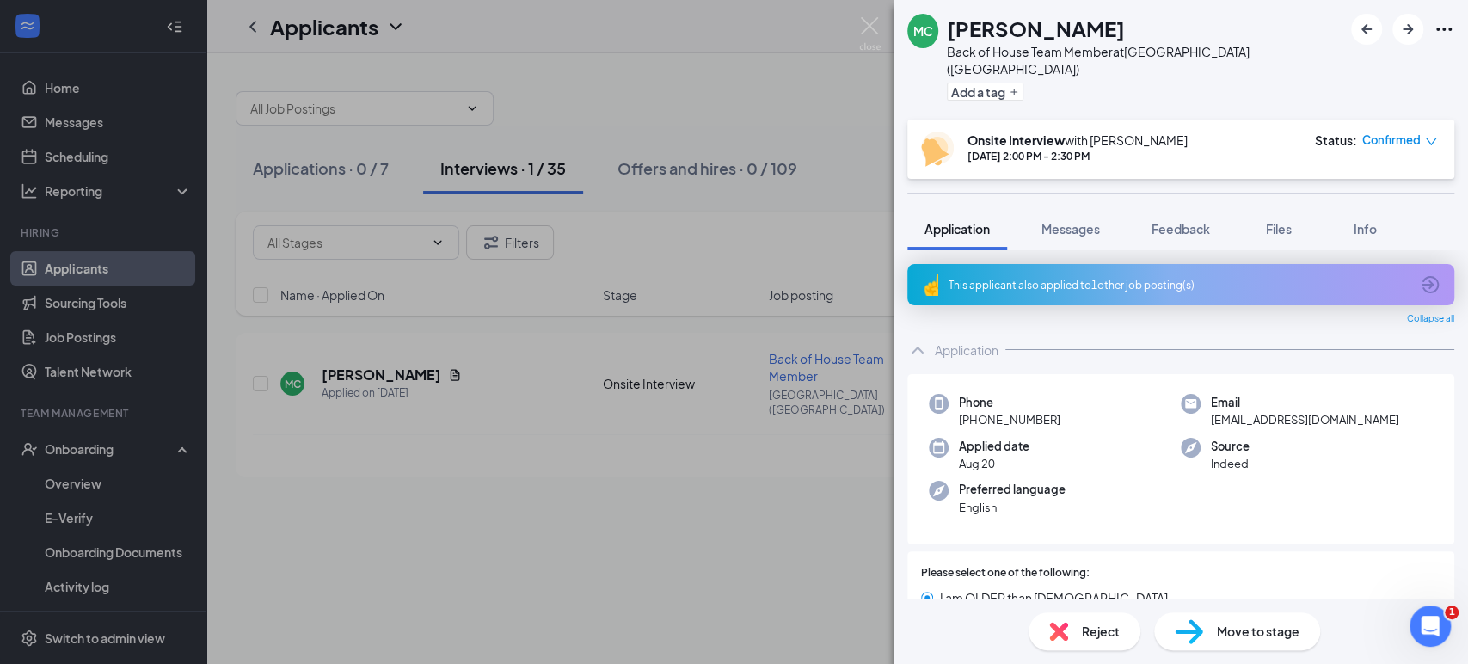
click at [732, 624] on span "Move to stage" at bounding box center [1258, 631] width 83 height 19
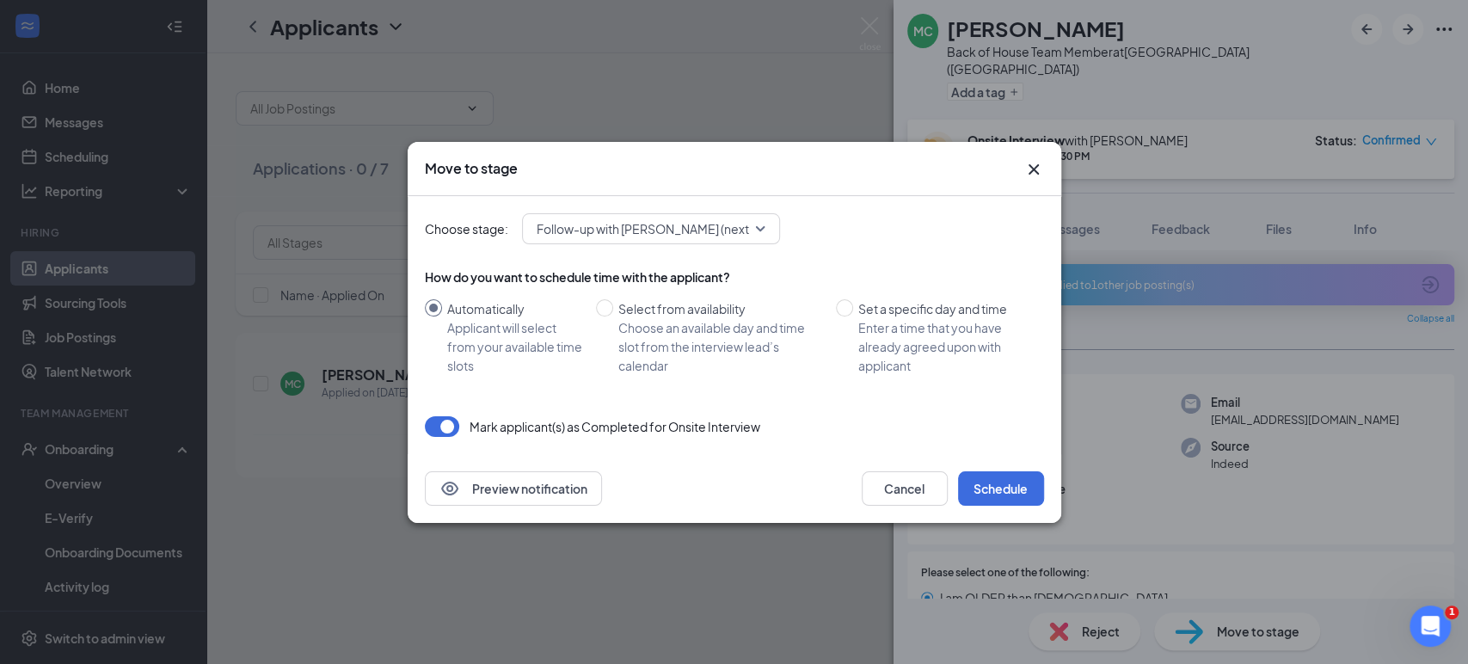
click at [623, 226] on span "Follow-up with [PERSON_NAME] (next stage)" at bounding box center [662, 229] width 250 height 26
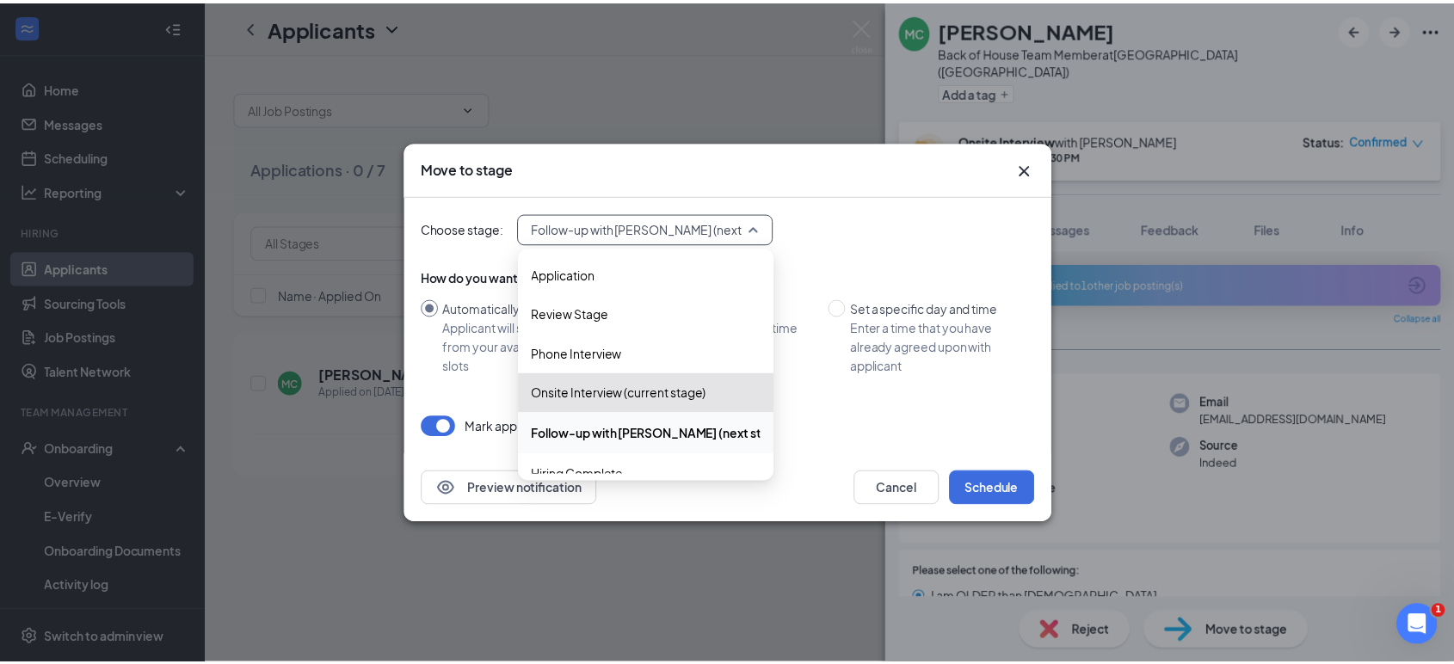
scroll to position [19, 0]
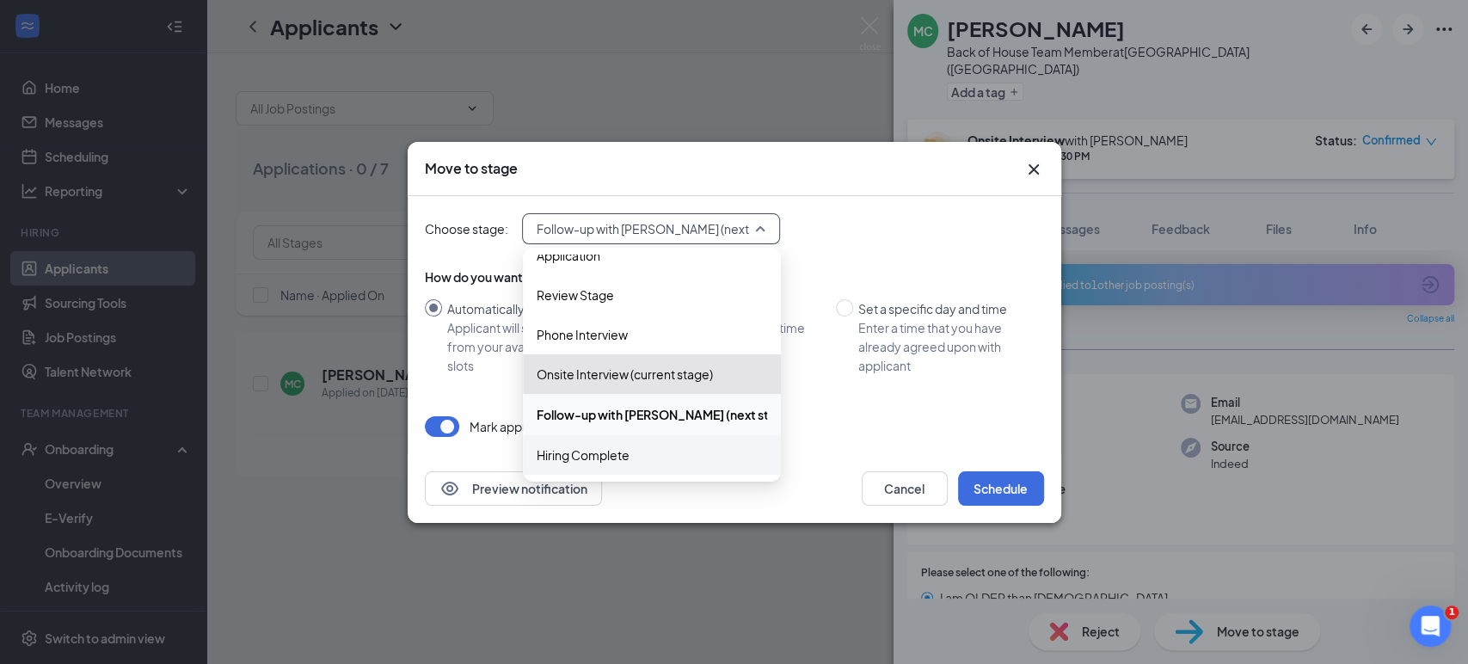
click at [618, 442] on div "Hiring Complete" at bounding box center [652, 455] width 258 height 40
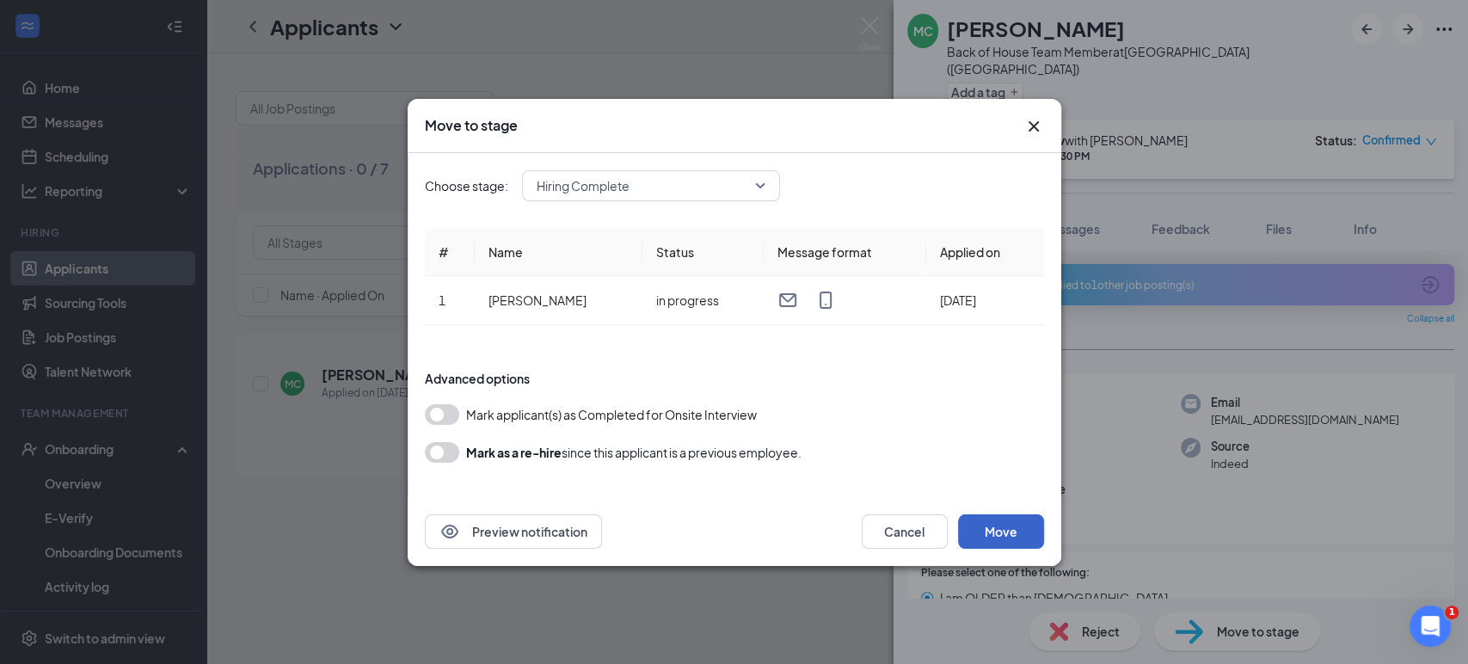
click at [732, 537] on button "Move" at bounding box center [1001, 531] width 86 height 34
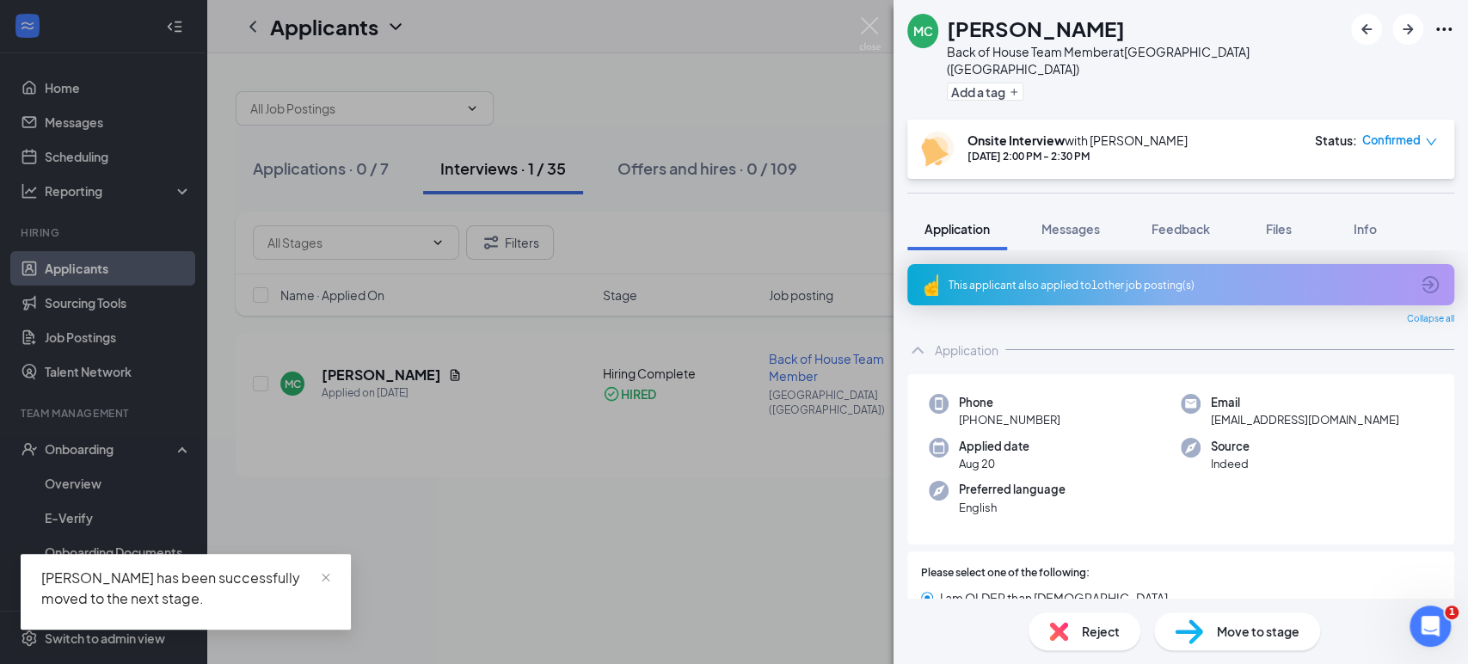
click at [90, 441] on div "MC [PERSON_NAME] Back of House Team Member at [GEOGRAPHIC_DATA] ([GEOGRAPHIC_DA…" at bounding box center [734, 332] width 1468 height 664
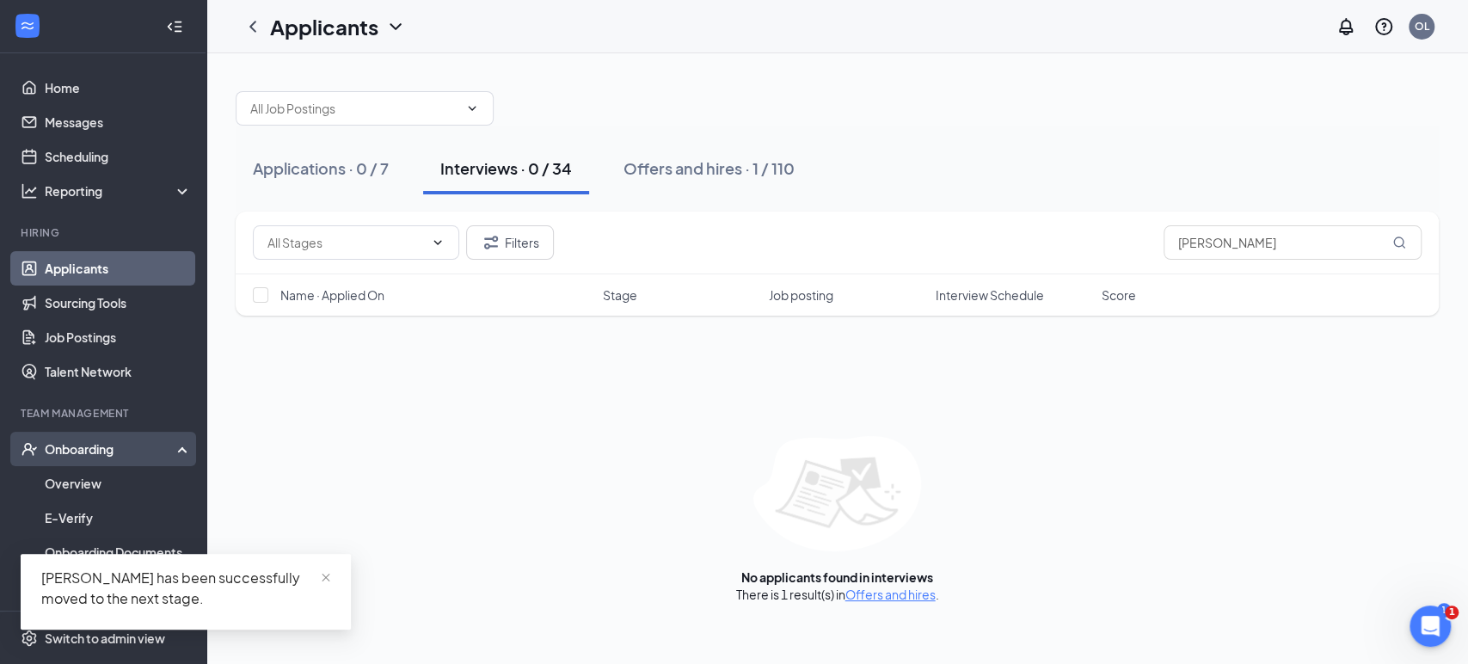
click at [83, 446] on div "Onboarding" at bounding box center [111, 448] width 132 height 17
click at [145, 459] on div "Onboarding" at bounding box center [103, 449] width 206 height 34
click at [96, 489] on link "Overview" at bounding box center [118, 483] width 147 height 34
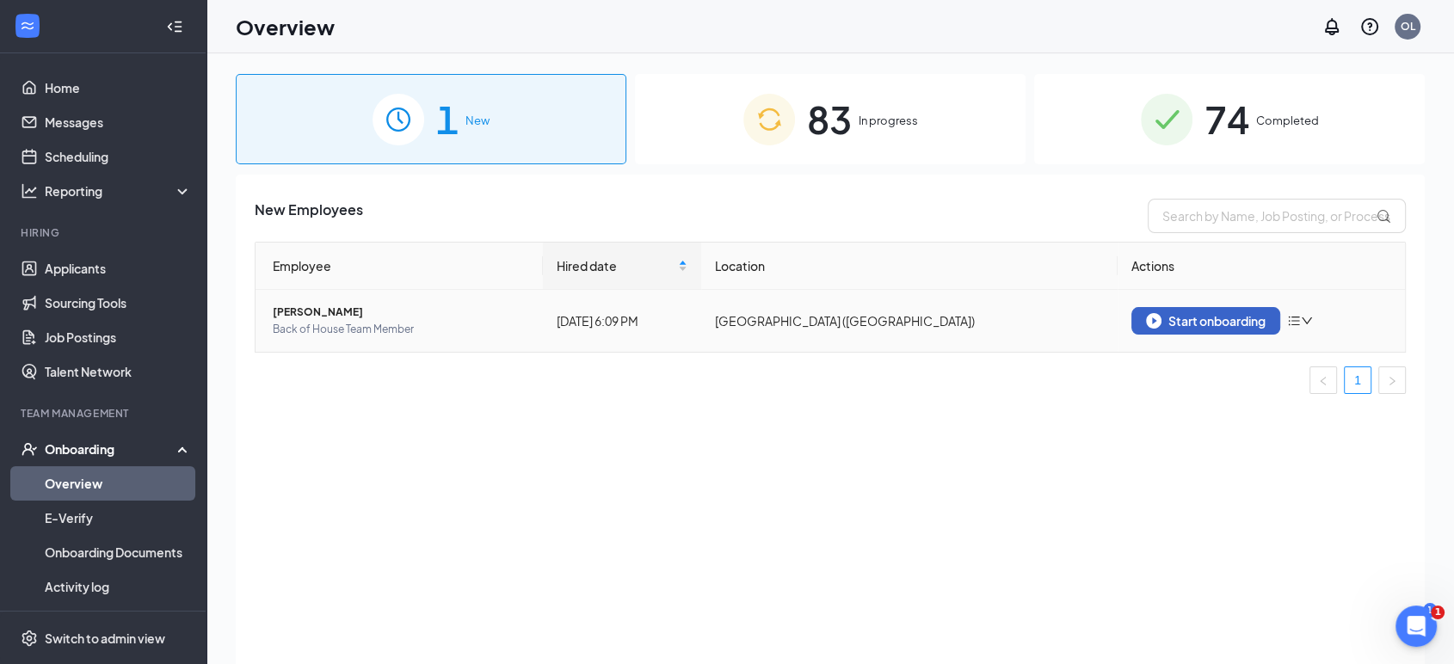
click at [732, 319] on div "Start onboarding" at bounding box center [1206, 320] width 120 height 15
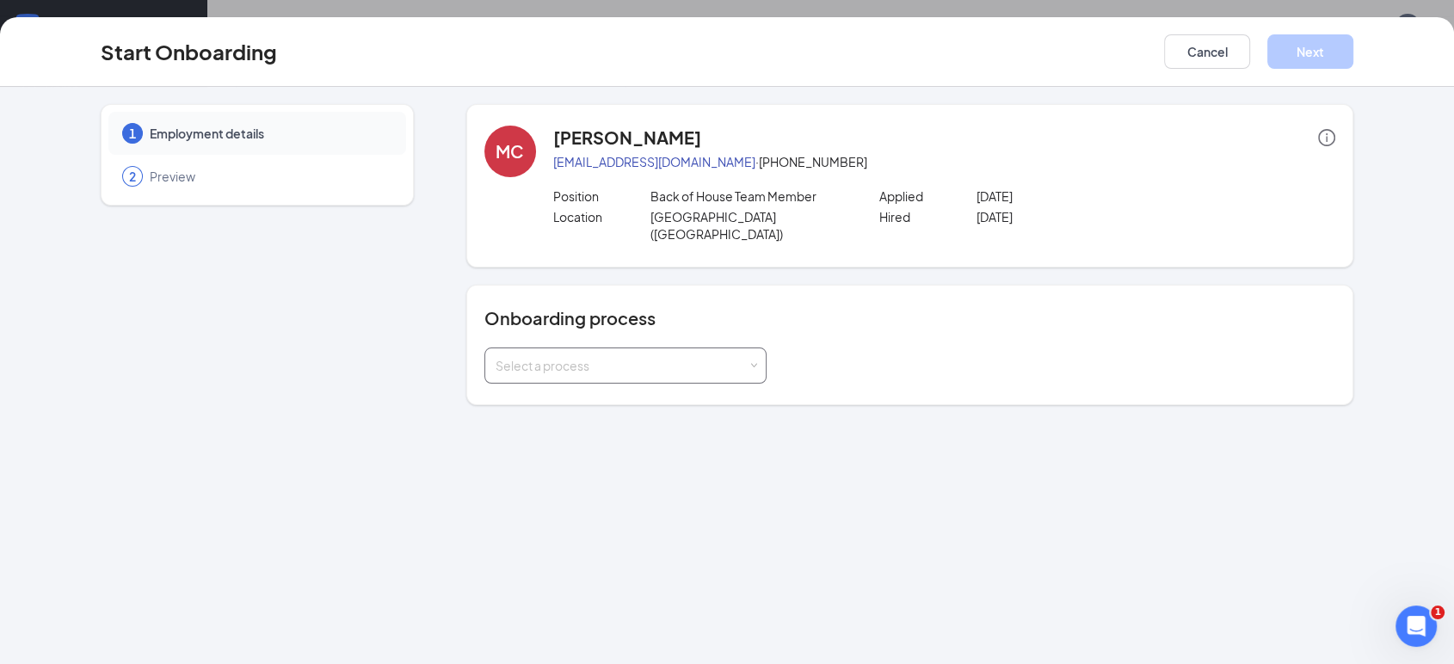
click at [724, 357] on div "Select a process" at bounding box center [621, 365] width 252 height 17
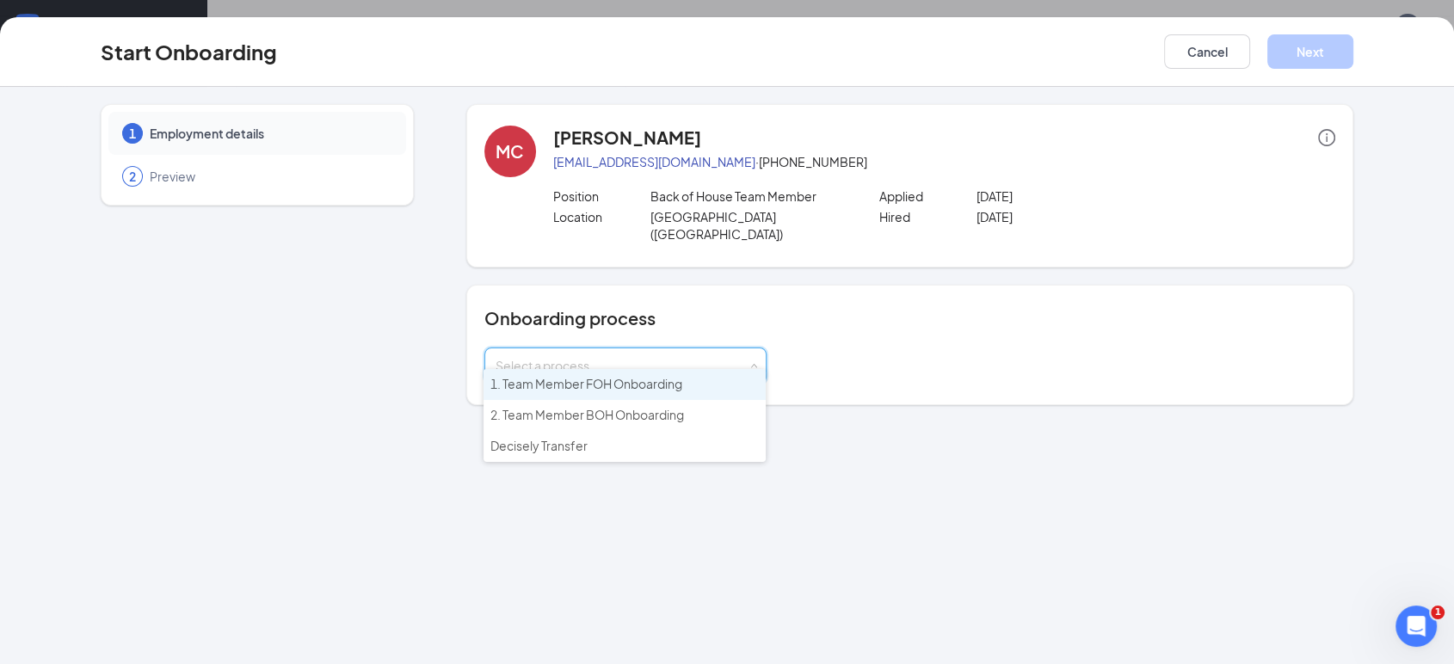
click at [575, 390] on span "1. Team Member FOH Onboarding" at bounding box center [586, 383] width 192 height 15
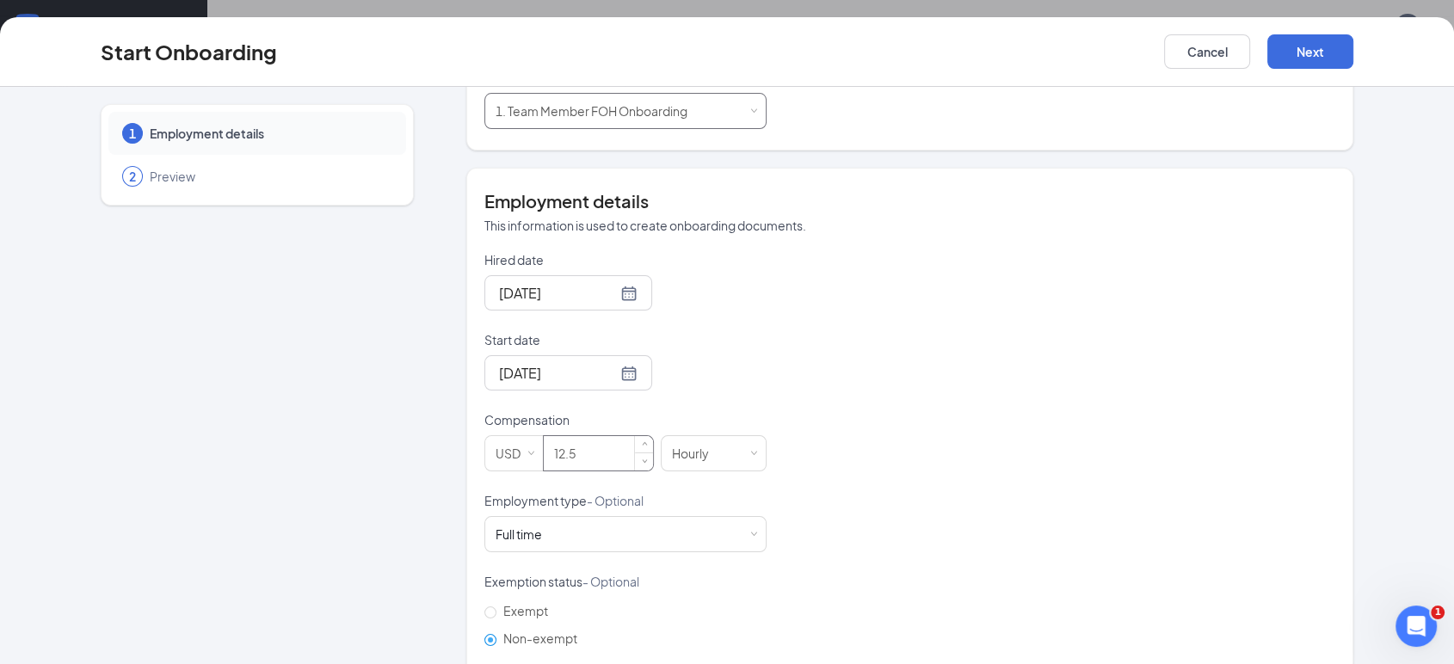
scroll to position [261, 0]
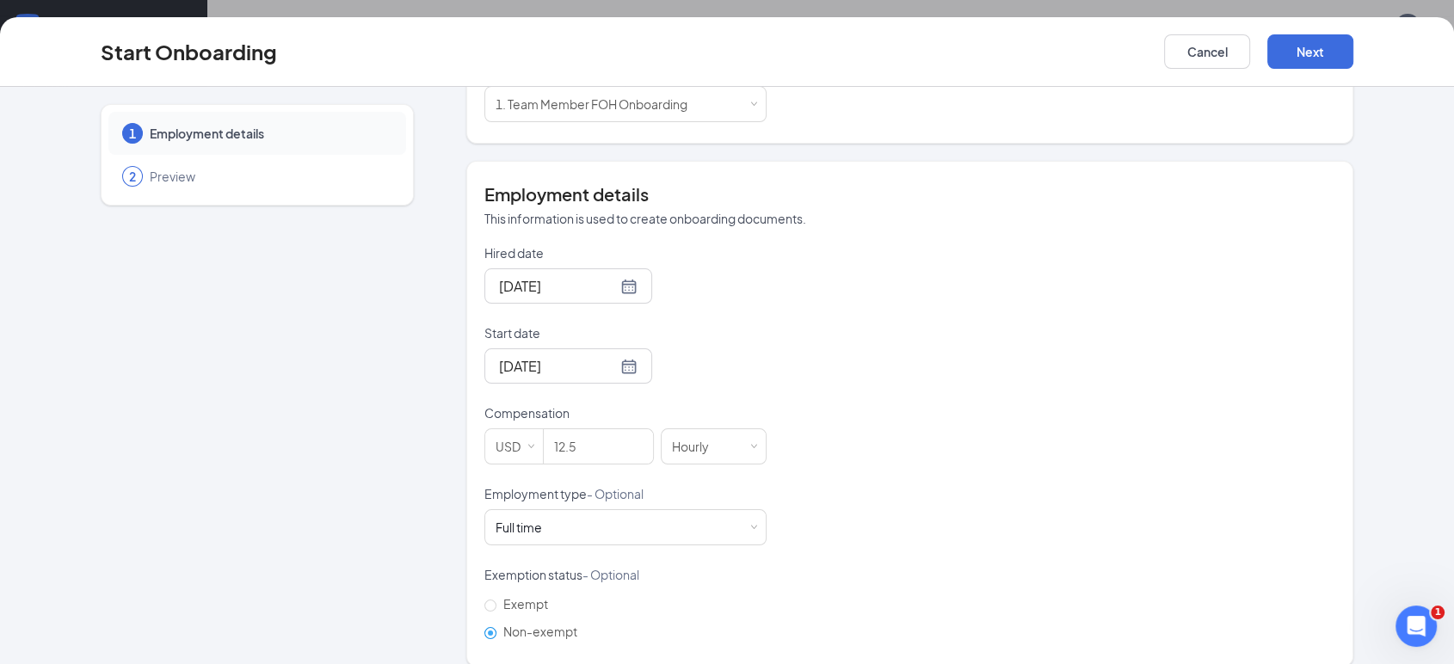
click at [577, 485] on p "Employment type - Optional" at bounding box center [625, 493] width 282 height 17
click at [564, 510] on div "Full time Works 30+ hours per week and is reasonably expected to work" at bounding box center [625, 527] width 260 height 34
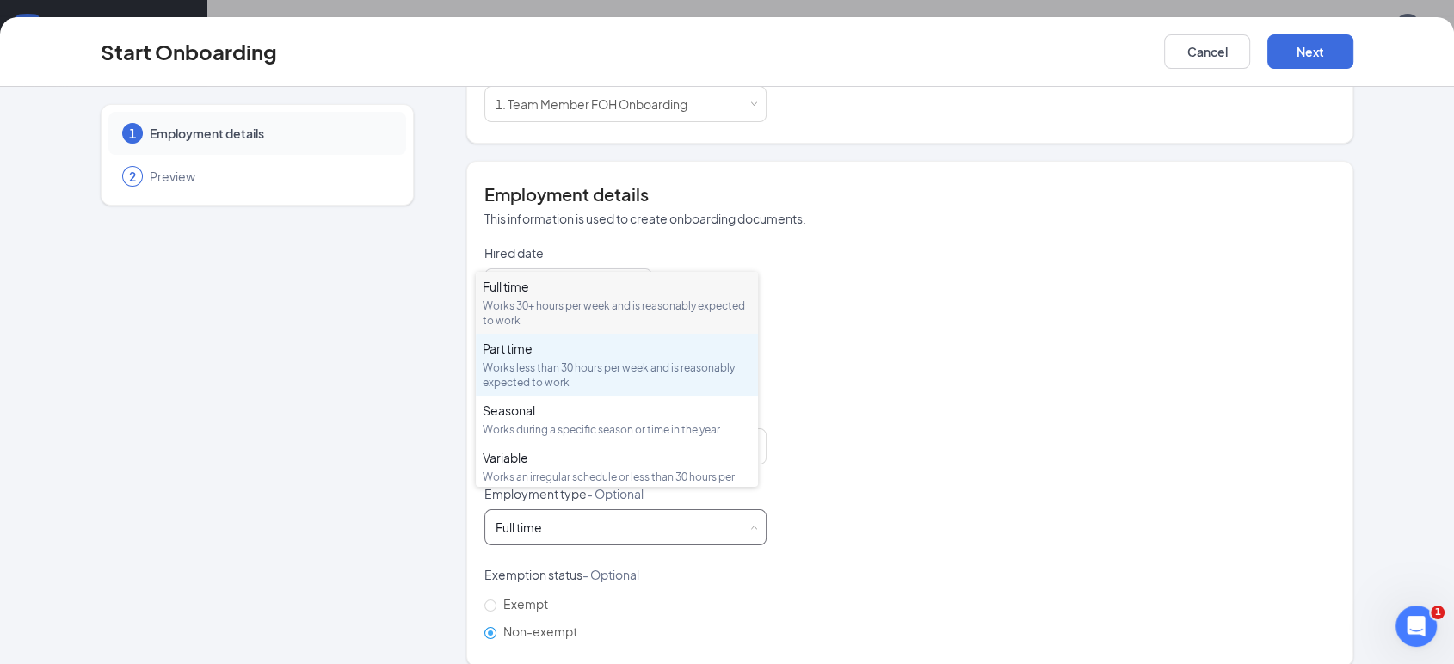
click at [532, 365] on div "Works less than 30 hours per week and is reasonably expected to work" at bounding box center [617, 374] width 268 height 29
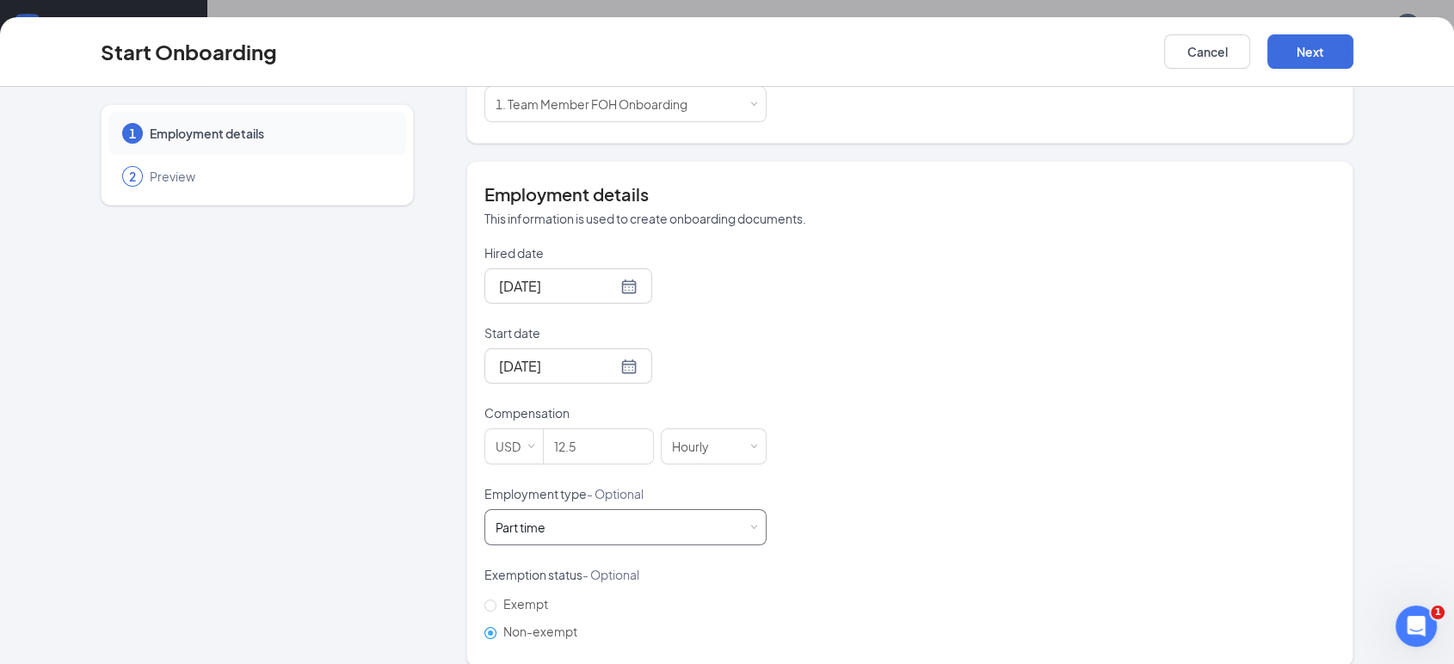
scroll to position [77, 0]
click at [732, 53] on button "Next" at bounding box center [1310, 51] width 86 height 34
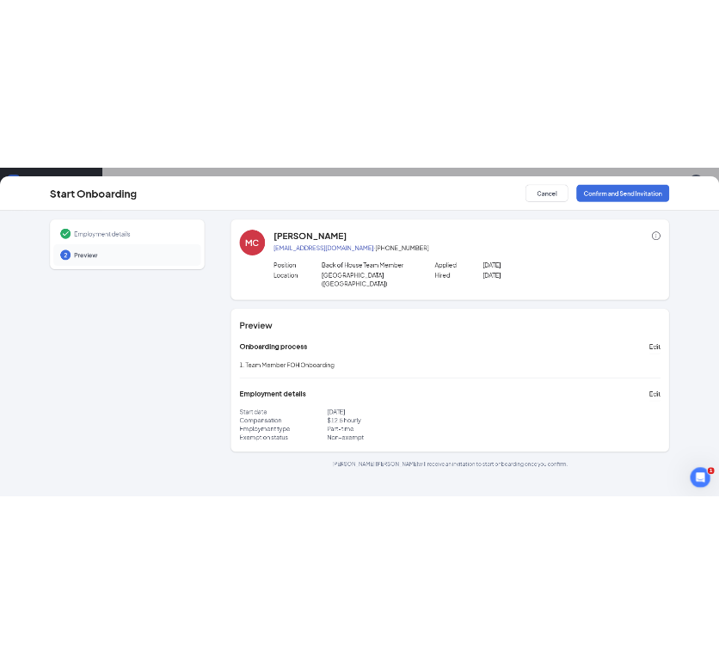
scroll to position [0, 0]
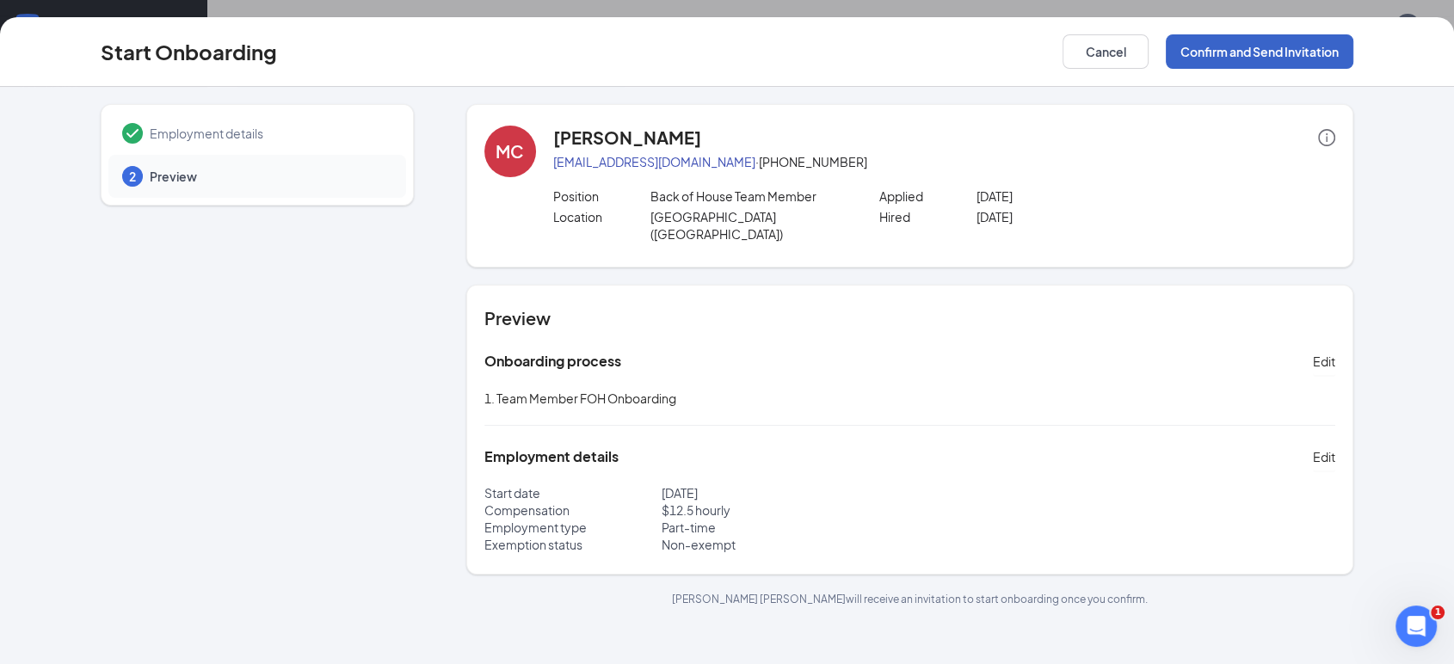
click at [732, 49] on button "Confirm and Send Invitation" at bounding box center [1259, 51] width 188 height 34
drag, startPoint x: 704, startPoint y: 138, endPoint x: 557, endPoint y: 142, distance: 148.0
click at [557, 142] on div "[PERSON_NAME]" at bounding box center [944, 138] width 782 height 24
copy h4 "[PERSON_NAME]"
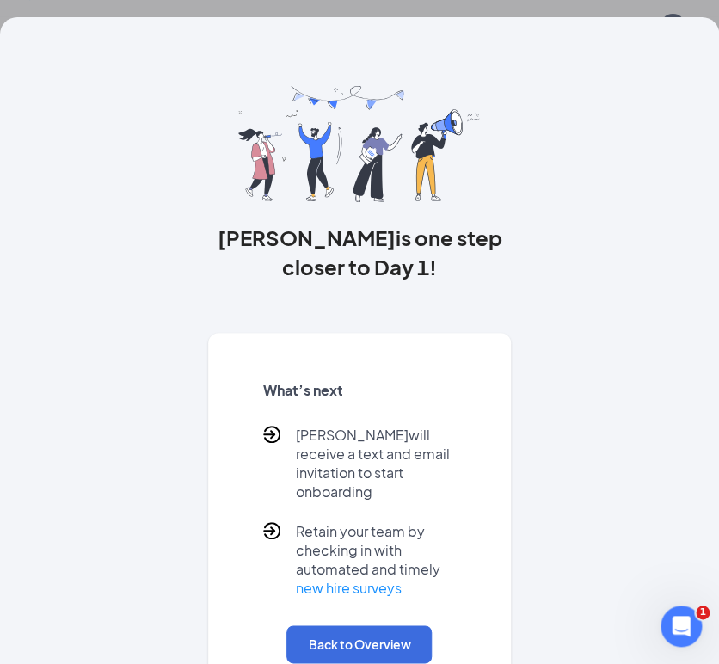
scroll to position [28, 0]
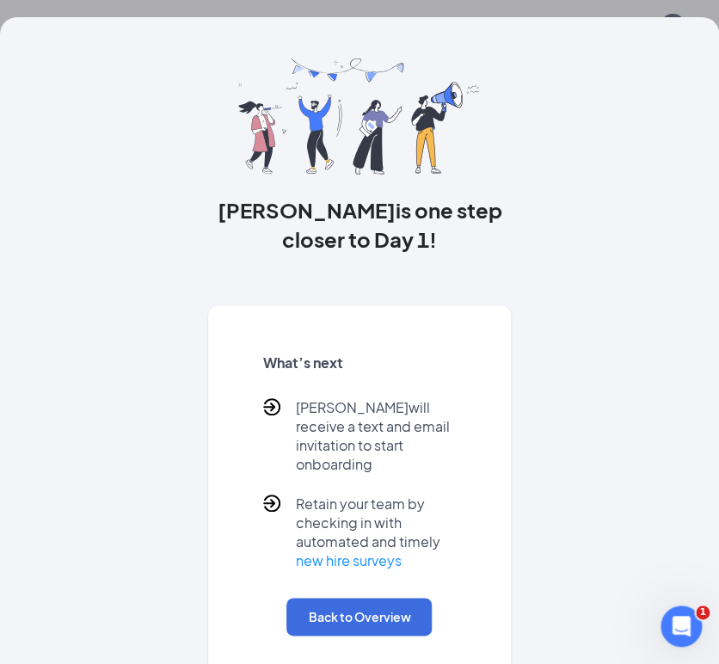
click at [305, 569] on div "What’s next [PERSON_NAME] will receive a text and email invitation to start onb…" at bounding box center [360, 494] width 234 height 323
click at [309, 598] on button "Back to Overview" at bounding box center [358, 617] width 145 height 38
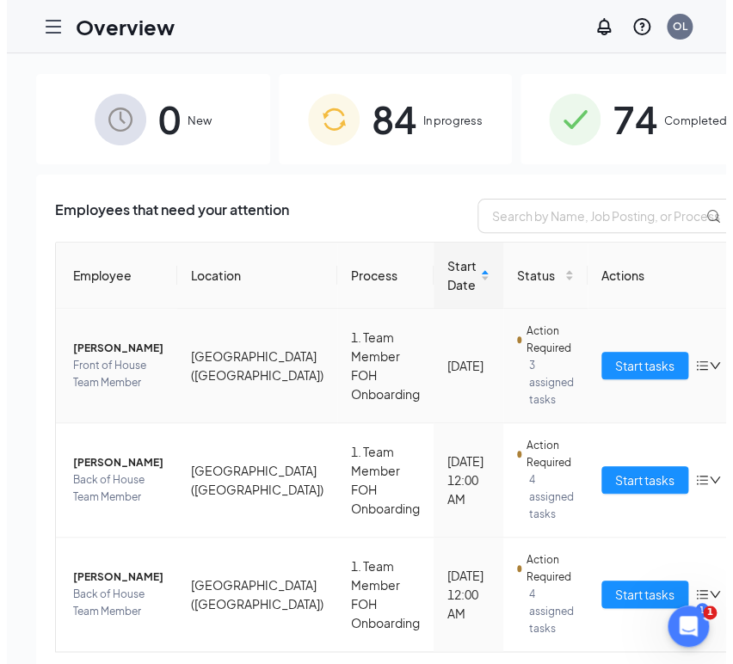
scroll to position [46, 0]
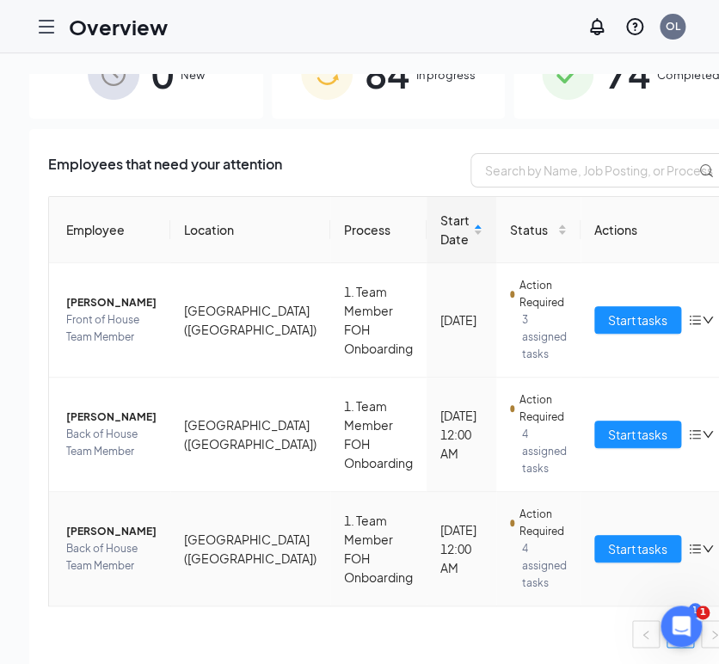
click at [96, 523] on span "[PERSON_NAME]" at bounding box center [111, 531] width 90 height 17
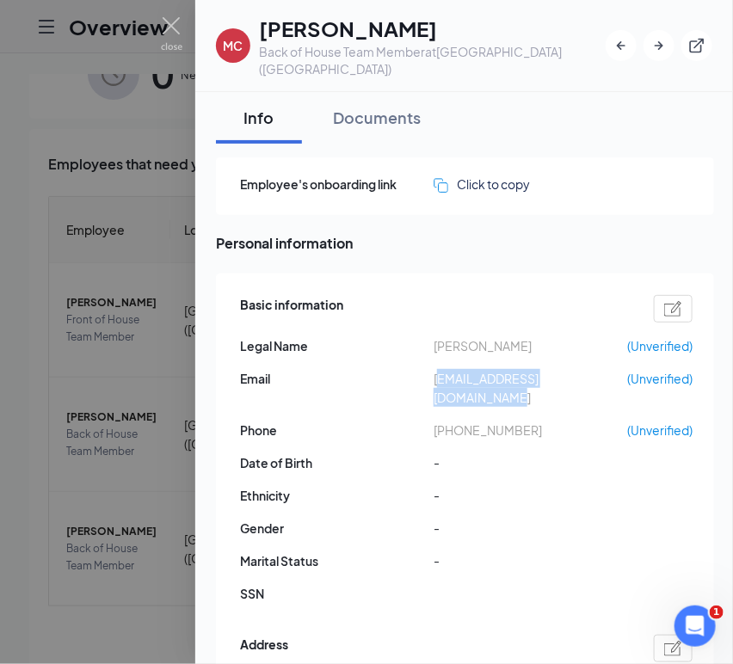
drag, startPoint x: 441, startPoint y: 363, endPoint x: 614, endPoint y: 366, distance: 172.9
click at [614, 369] on span "[EMAIL_ADDRESS][DOMAIN_NAME]" at bounding box center [531, 388] width 194 height 38
copy span "hambleemelvinjr@icloud.com"
drag, startPoint x: 446, startPoint y: 391, endPoint x: 520, endPoint y: 393, distance: 74.0
click at [520, 421] on span "+17577614803" at bounding box center [531, 430] width 194 height 19
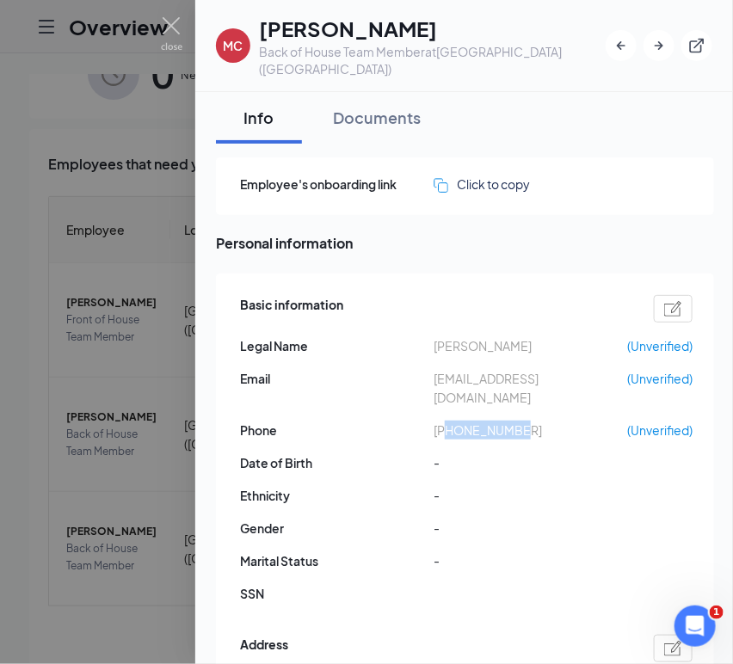
copy span "7577614803"
